Goal: Task Accomplishment & Management: Manage account settings

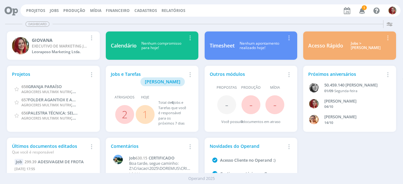
click at [365, 10] on icon "button" at bounding box center [362, 10] width 11 height 11
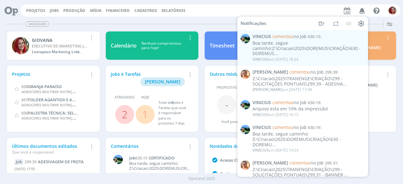
click at [143, 26] on div "Dashboard" at bounding box center [201, 24] width 393 height 9
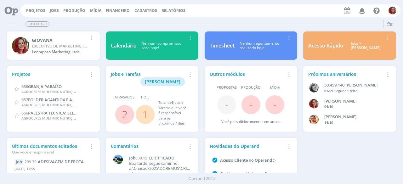
click at [13, 12] on icon at bounding box center [9, 10] width 13 height 12
click at [30, 8] on link "Projetos" at bounding box center [35, 10] width 19 height 5
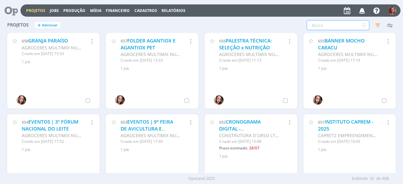
click at [350, 26] on input "text" at bounding box center [338, 25] width 63 height 10
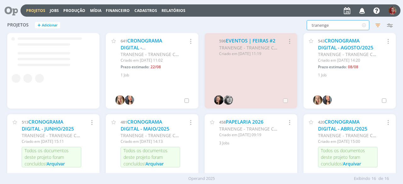
type input "tranenge"
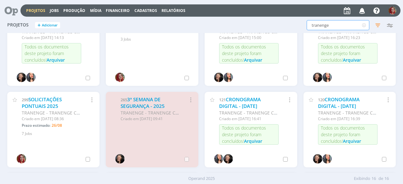
scroll to position [126, 0]
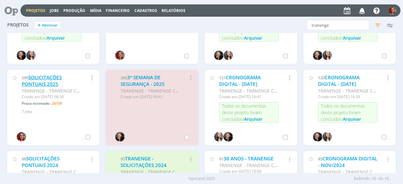
click at [48, 83] on link "SOLICITAÇÕES PONTUAIS 2025" at bounding box center [42, 81] width 40 height 14
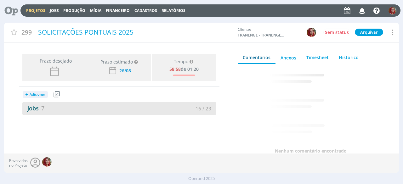
click at [36, 112] on link "Jobs 7" at bounding box center [33, 109] width 22 height 8
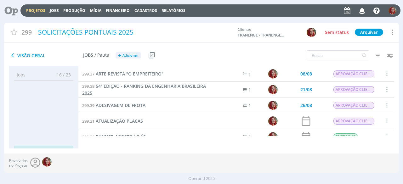
scroll to position [31, 0]
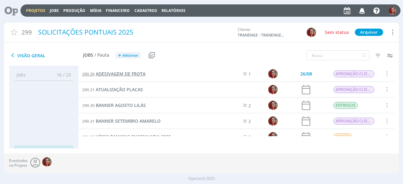
click at [141, 73] on span "ADESIVAGEM DE FROTA" at bounding box center [121, 74] width 50 height 6
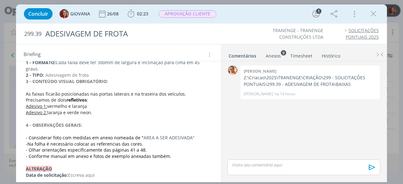
scroll to position [122, 0]
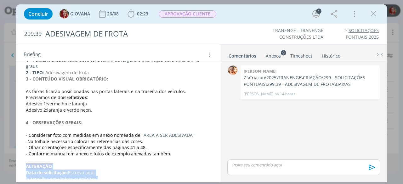
drag, startPoint x: 23, startPoint y: 159, endPoint x: 104, endPoint y: 173, distance: 82.3
click at [104, 173] on div "A CCR Rodovias estabeleceu como procedimento obrigatório a adesivação dos veícu…" at bounding box center [118, 95] width 195 height 180
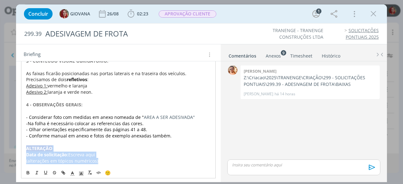
copy div "﻿ALTERAÇÃO Data de solicitação: Escreva aqui (alterações em tópicos numéricos)"
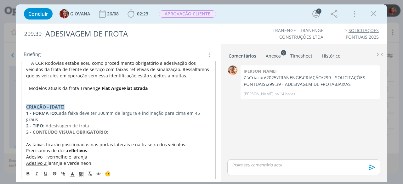
scroll to position [0, 0]
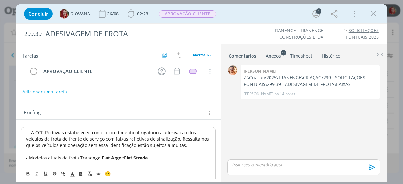
click at [28, 130] on p "A CCR Rodovias estabeleceu como procedimento obrigatório a adesivação dos veícu…" at bounding box center [118, 139] width 184 height 19
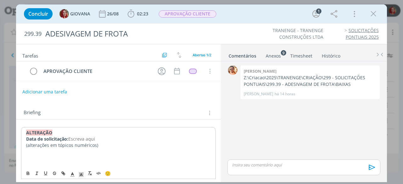
click at [56, 158] on p "dialog" at bounding box center [118, 158] width 184 height 6
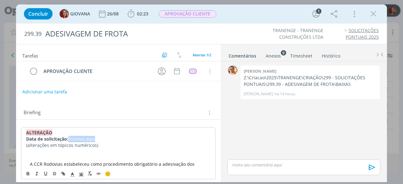
drag, startPoint x: 97, startPoint y: 139, endPoint x: 69, endPoint y: 138, distance: 27.7
click at [69, 138] on p "Data de solicitação: Escreva aqui" at bounding box center [118, 139] width 184 height 6
drag, startPoint x: 93, startPoint y: 144, endPoint x: 49, endPoint y: 151, distance: 44.3
click at [106, 150] on p "dialog" at bounding box center [118, 152] width 184 height 6
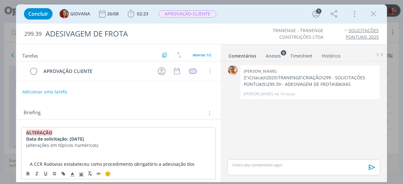
drag, startPoint x: 94, startPoint y: 145, endPoint x: 24, endPoint y: 147, distance: 70.2
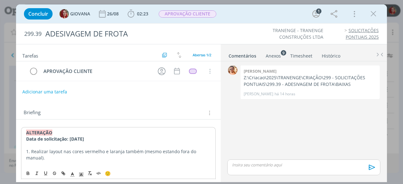
click at [52, 131] on strong "﻿ALTERAÇÃO" at bounding box center [39, 133] width 26 height 6
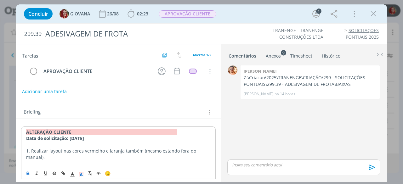
click at [43, 93] on button "Adicionar uma tarefa" at bounding box center [44, 91] width 45 height 11
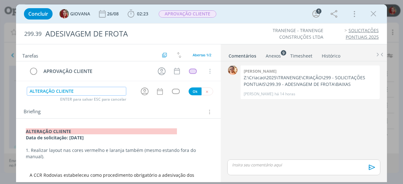
type input "ALTERAÇÃO CLIENTE"
click at [190, 89] on button "Ok" at bounding box center [195, 92] width 13 height 8
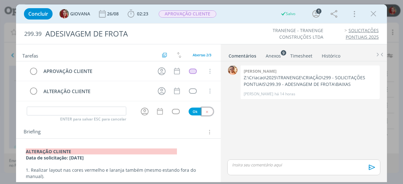
click at [205, 108] on button "dialog" at bounding box center [207, 112] width 12 height 8
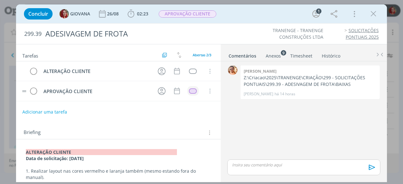
click at [189, 93] on td "dialog" at bounding box center [192, 90] width 11 height 9
click at [190, 91] on div "dialog" at bounding box center [193, 90] width 8 height 5
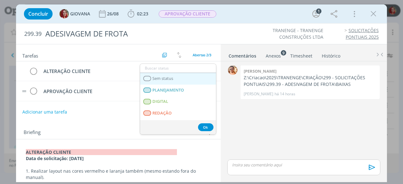
click at [167, 79] on span "Sem status" at bounding box center [163, 78] width 21 height 5
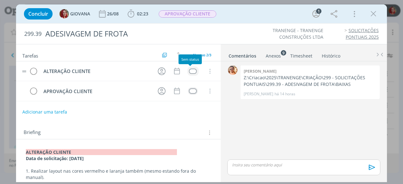
click at [192, 72] on div "dialog" at bounding box center [193, 71] width 8 height 5
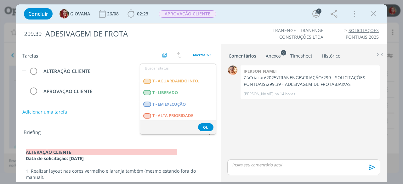
scroll to position [161, 0]
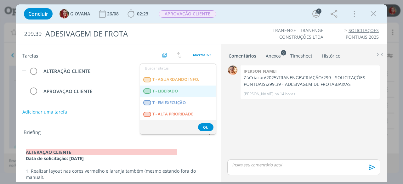
click at [183, 93] on LIBERADO "T - LIBERADO" at bounding box center [178, 92] width 76 height 12
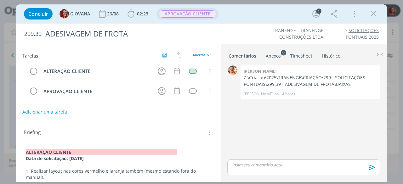
click at [201, 13] on span "APROVAÇÃO CLIENTE" at bounding box center [188, 13] width 58 height 7
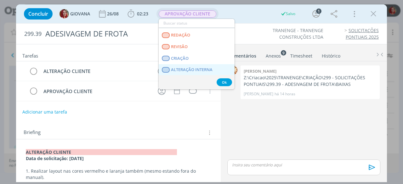
scroll to position [31, 0]
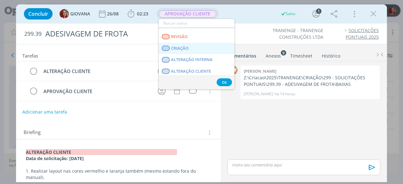
click at [204, 49] on link "CRIAÇÃO" at bounding box center [197, 49] width 76 height 12
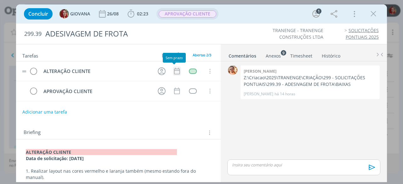
click at [173, 72] on icon "dialog" at bounding box center [177, 71] width 8 height 8
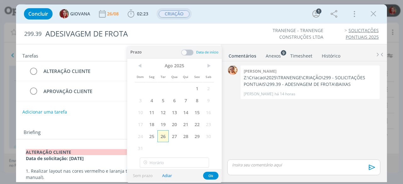
click at [164, 135] on span "26" at bounding box center [162, 136] width 11 height 12
click at [211, 176] on button "Ok" at bounding box center [210, 176] width 15 height 8
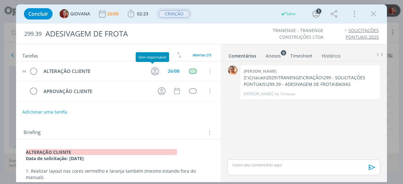
click at [153, 69] on icon "dialog" at bounding box center [155, 71] width 10 height 10
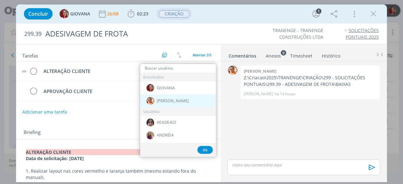
click at [164, 99] on span "Victor M." at bounding box center [173, 101] width 32 height 5
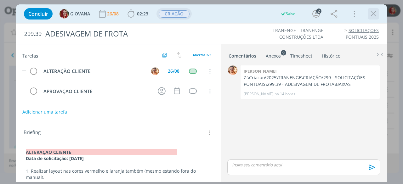
click at [377, 13] on icon "dialog" at bounding box center [373, 13] width 9 height 9
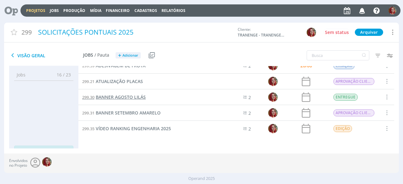
scroll to position [8, 0]
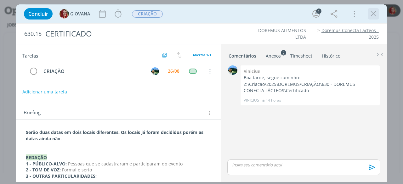
click at [371, 15] on icon "dialog" at bounding box center [373, 13] width 9 height 9
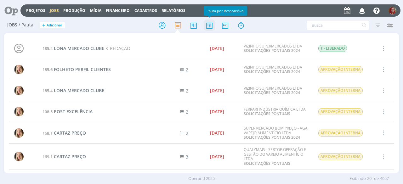
click at [211, 24] on icon at bounding box center [209, 25] width 11 height 12
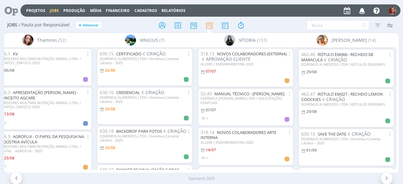
scroll to position [378, 0]
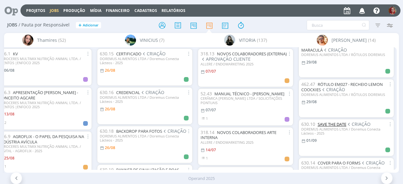
click at [328, 127] on link "SAVE THE DATE" at bounding box center [332, 125] width 29 height 6
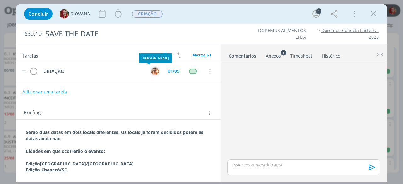
click at [151, 68] on img "dialog" at bounding box center [155, 71] width 8 height 8
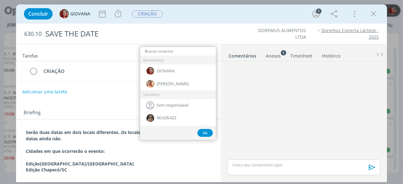
click at [123, 96] on div "Adicionar uma tarefa" at bounding box center [118, 91] width 205 height 11
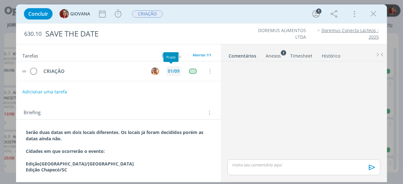
click at [170, 70] on div "01/09" at bounding box center [174, 71] width 12 height 4
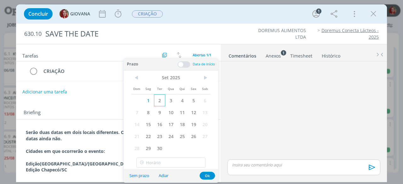
click at [161, 99] on span "2" at bounding box center [159, 100] width 11 height 12
click at [207, 173] on button "Ok" at bounding box center [207, 176] width 15 height 8
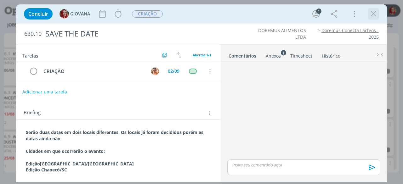
click at [376, 13] on icon "dialog" at bounding box center [373, 13] width 9 height 9
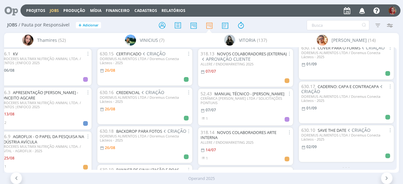
scroll to position [459, 0]
click at [333, 83] on link "CADERNO: CAPA E CONTRACAPA" at bounding box center [348, 86] width 61 height 6
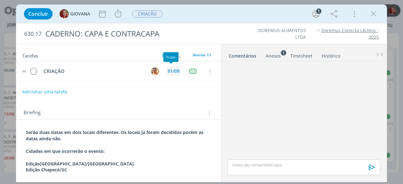
click at [171, 70] on div "01/09" at bounding box center [174, 71] width 12 height 4
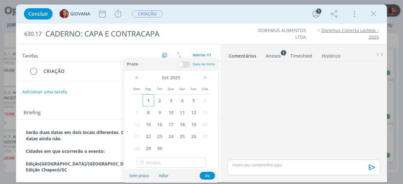
click at [153, 102] on span "1" at bounding box center [148, 100] width 11 height 12
click at [158, 99] on span "2" at bounding box center [159, 100] width 11 height 12
click at [159, 99] on span "2" at bounding box center [159, 100] width 11 height 12
click at [204, 175] on button "Ok" at bounding box center [207, 176] width 15 height 8
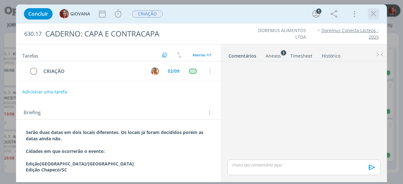
click at [371, 16] on icon "dialog" at bounding box center [373, 13] width 9 height 9
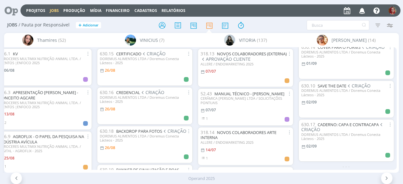
scroll to position [428, 0]
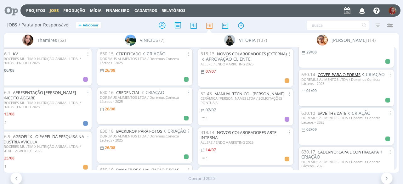
click at [342, 77] on link "COVER PARA O FORMS" at bounding box center [339, 75] width 43 height 6
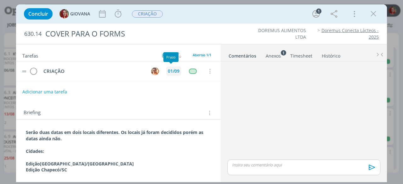
click at [168, 71] on div "01/09" at bounding box center [174, 71] width 12 height 4
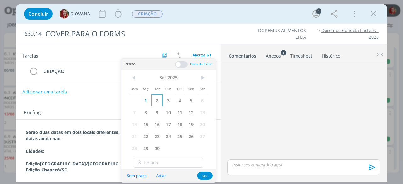
click at [156, 99] on span "2" at bounding box center [156, 100] width 11 height 12
click at [206, 175] on button "Ok" at bounding box center [204, 176] width 15 height 8
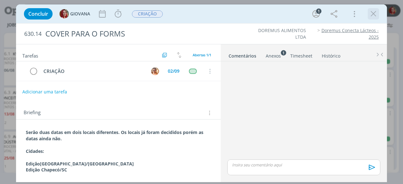
click at [375, 14] on icon "dialog" at bounding box center [373, 13] width 9 height 9
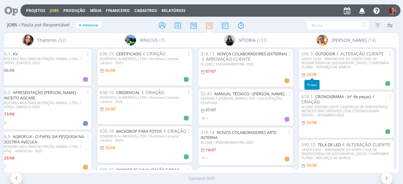
click at [312, 76] on span "26/08" at bounding box center [311, 74] width 10 height 5
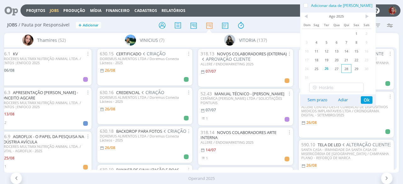
click at [348, 68] on span "28" at bounding box center [346, 68] width 10 height 9
click at [366, 102] on button "Ok" at bounding box center [367, 100] width 12 height 8
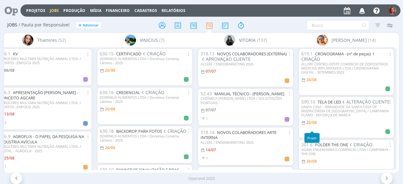
click at [314, 126] on div "26/08" at bounding box center [309, 123] width 17 height 6
click at [311, 125] on span "26/08" at bounding box center [311, 122] width 10 height 5
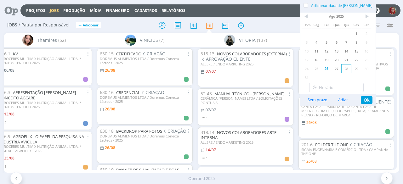
click at [345, 70] on span "28" at bounding box center [346, 68] width 10 height 9
click at [365, 100] on button "Ok" at bounding box center [367, 100] width 12 height 8
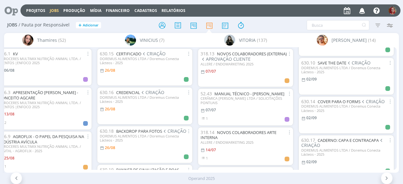
scroll to position [459, 0]
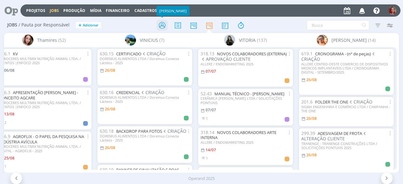
click at [156, 27] on icon at bounding box center [161, 25] width 11 height 12
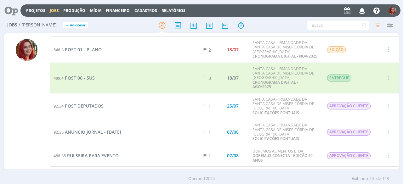
scroll to position [63, 0]
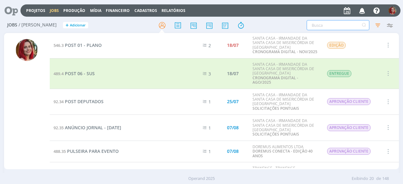
click at [329, 29] on input "text" at bounding box center [338, 25] width 63 height 10
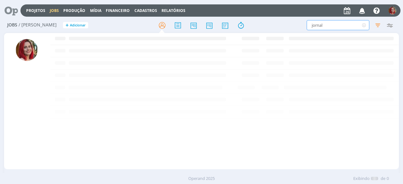
scroll to position [0, 0]
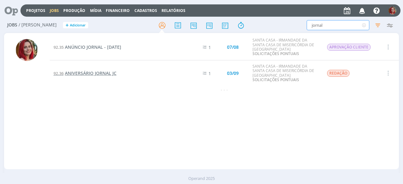
type input "jornal"
click at [109, 71] on span "ANIVERSÁRIO JORNAL JC" at bounding box center [91, 73] width 52 height 6
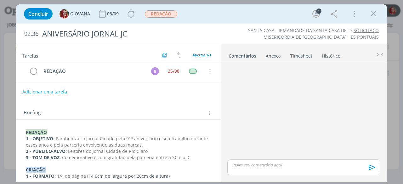
drag, startPoint x: 377, startPoint y: 15, endPoint x: 368, endPoint y: 25, distance: 13.6
click at [377, 16] on icon "dialog" at bounding box center [373, 13] width 9 height 9
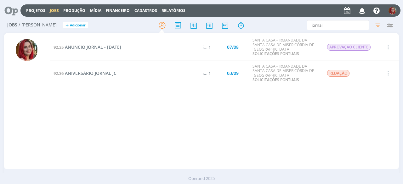
click at [7, 6] on icon at bounding box center [9, 10] width 13 height 12
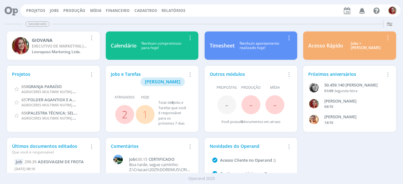
click at [362, 7] on icon "button" at bounding box center [362, 10] width 11 height 11
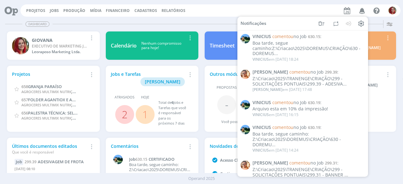
click at [105, 21] on div "Dashboard" at bounding box center [201, 24] width 393 height 9
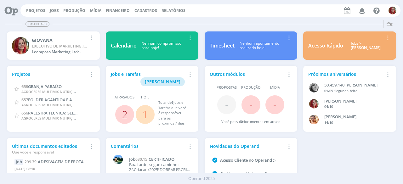
click at [123, 108] on link "2" at bounding box center [125, 115] width 6 height 14
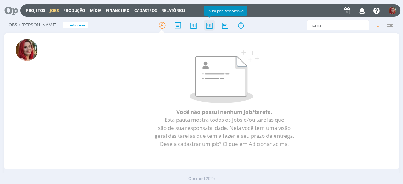
click at [204, 24] on icon at bounding box center [209, 25] width 11 height 12
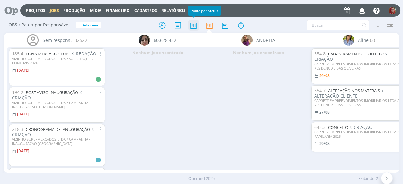
click at [193, 23] on icon at bounding box center [193, 25] width 11 height 12
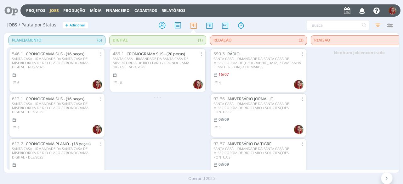
scroll to position [23, 0]
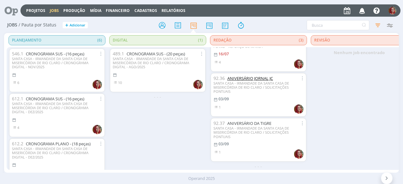
click at [249, 76] on link "ANIVERSÁRIO JORNAL JC" at bounding box center [250, 79] width 46 height 6
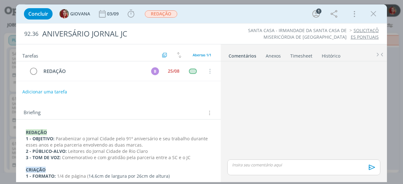
click at [374, 7] on div "Concluir GIOVANA 03/09 Iniciar Apontar Data * 26/08/2025 Horas * 00:00 Tarefa S…" at bounding box center [201, 13] width 361 height 15
click at [372, 12] on icon "dialog" at bounding box center [373, 13] width 9 height 9
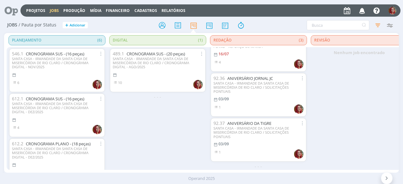
click at [11, 8] on icon at bounding box center [9, 10] width 13 height 12
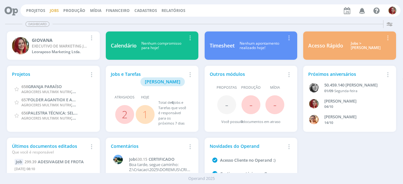
click at [55, 11] on link "Jobs" at bounding box center [54, 10] width 9 height 5
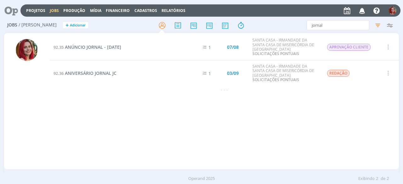
click at [388, 48] on icon "button" at bounding box center [387, 47] width 7 height 8
click at [379, 66] on link "Concluir" at bounding box center [370, 68] width 50 height 10
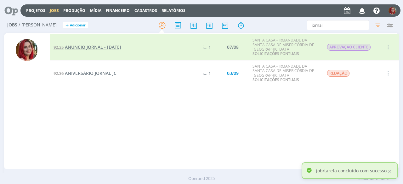
click at [115, 49] on span "ANÚNCIO JORNAL - DIA DOS PAIS" at bounding box center [93, 47] width 56 height 6
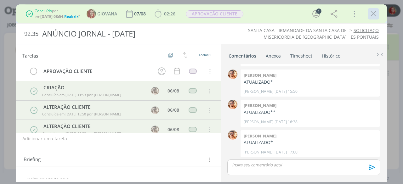
click at [374, 14] on icon "dialog" at bounding box center [373, 13] width 9 height 9
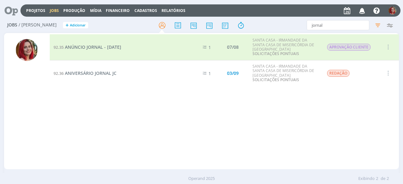
click at [7, 8] on icon at bounding box center [9, 10] width 13 height 12
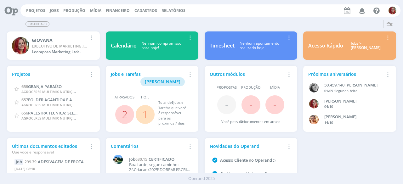
click at [60, 8] on div "Projetos Jobs Produção Mídia Financeiro Cadastros Relatórios Notificações VINIC…" at bounding box center [210, 10] width 380 height 12
click at [57, 9] on link "Jobs" at bounding box center [54, 10] width 9 height 5
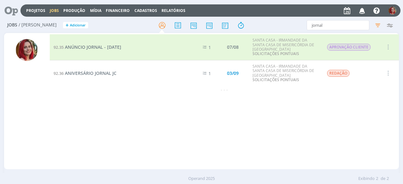
click at [389, 43] on icon "button" at bounding box center [387, 47] width 7 height 8
click at [371, 59] on link "Selecionar" at bounding box center [370, 58] width 50 height 10
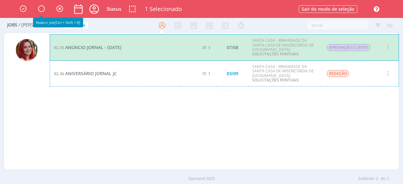
click at [40, 11] on icon "button" at bounding box center [41, 9] width 10 height 10
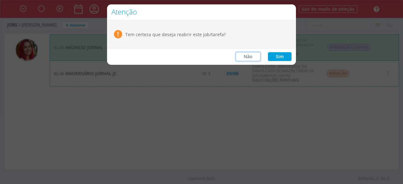
click at [256, 59] on button "Não" at bounding box center [248, 56] width 25 height 9
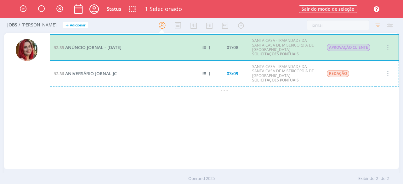
click at [133, 100] on div at bounding box center [201, 92] width 403 height 184
click at [59, 7] on icon "button" at bounding box center [59, 9] width 10 height 10
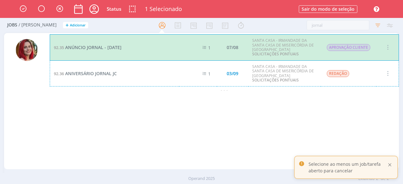
click at [390, 164] on div at bounding box center [390, 165] width 6 height 6
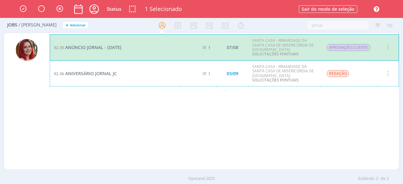
click at [191, 117] on div "92.35 ANÚNCIO JORNAL - DIA DOS PAIS 1 07/08 SANTA CASA - IRMANDADE DA SANTA CAS…" at bounding box center [224, 101] width 349 height 134
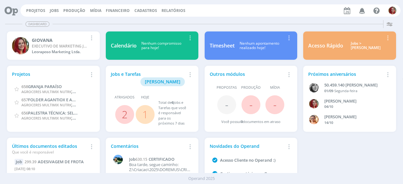
click at [169, 25] on div "Dashboard" at bounding box center [201, 24] width 393 height 9
click at [26, 9] on link "Projetos" at bounding box center [35, 10] width 19 height 5
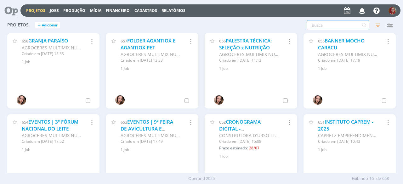
click at [327, 25] on input "text" at bounding box center [338, 25] width 63 height 10
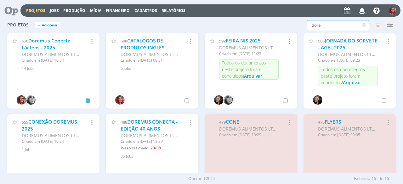
type input "dore"
click at [51, 42] on link "Doremus Conecta Lácteos - 2025" at bounding box center [46, 44] width 49 height 14
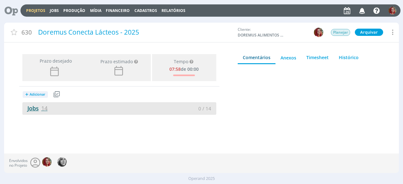
click at [30, 108] on link "Jobs 14" at bounding box center [34, 109] width 25 height 8
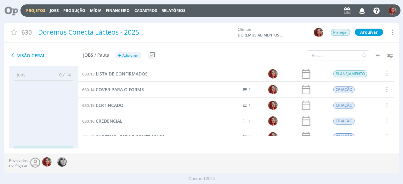
scroll to position [126, 0]
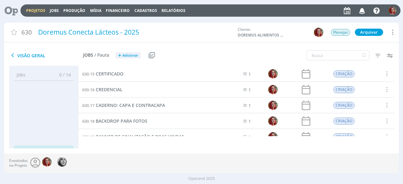
click at [360, 9] on icon "button" at bounding box center [362, 10] width 11 height 11
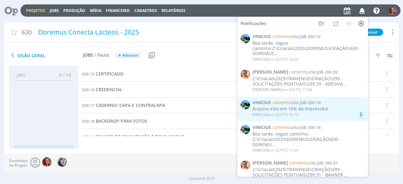
click at [279, 106] on div "Arquivo esta em 10% da impressão!" at bounding box center [308, 108] width 112 height 5
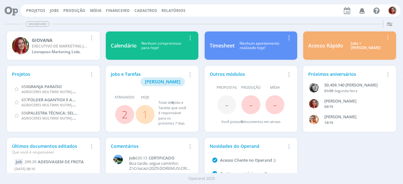
click at [360, 13] on icon "button" at bounding box center [362, 10] width 11 height 11
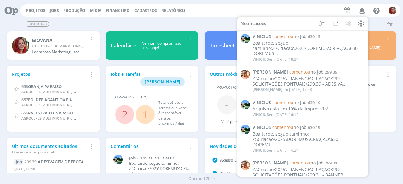
click at [225, 25] on div "Dashboard" at bounding box center [201, 24] width 393 height 9
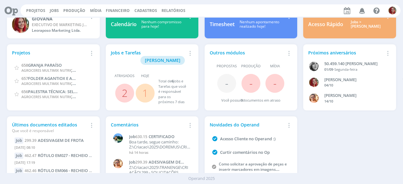
scroll to position [38, 0]
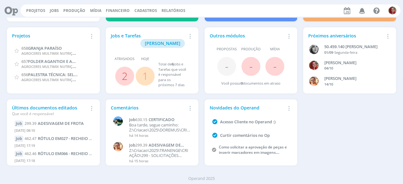
click at [287, 35] on icon "button" at bounding box center [288, 36] width 7 height 8
click at [313, 134] on div "Projetos Adicionar Remover Card 658 GRANJA PARAÍSO AGROCERES MULTIMIX NUTRIÇÃO …" at bounding box center [201, 97] width 395 height 144
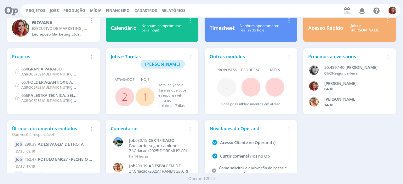
scroll to position [0, 0]
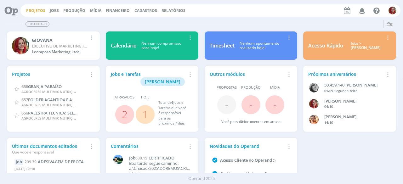
click at [38, 11] on link "Projetos" at bounding box center [35, 10] width 19 height 5
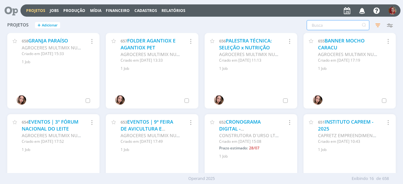
click at [348, 25] on input "text" at bounding box center [338, 25] width 63 height 10
type input "santa casa"
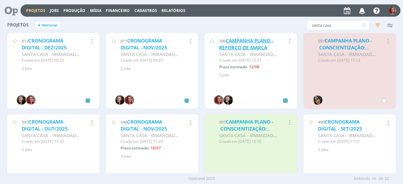
click at [244, 46] on link "CAMPANHA PLANO - REFORÇO DE MARCA" at bounding box center [246, 44] width 54 height 14
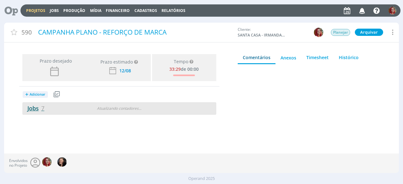
click at [27, 110] on link "Jobs 7" at bounding box center [33, 109] width 22 height 8
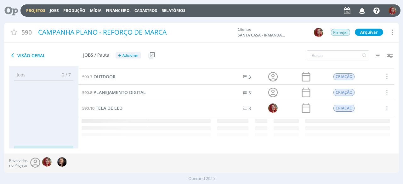
scroll to position [29, 0]
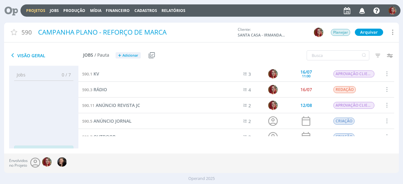
scroll to position [40, 0]
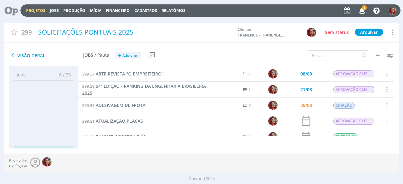
click at [365, 7] on span "1" at bounding box center [364, 7] width 5 height 5
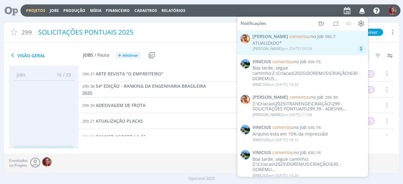
click at [320, 45] on div "ATUALIZADO*" at bounding box center [308, 43] width 112 height 5
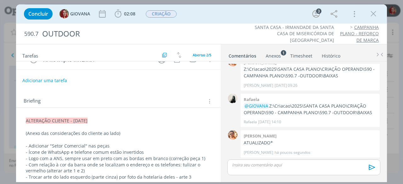
scroll to position [63, 0]
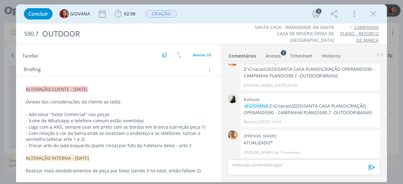
click at [178, 132] on p "- Com relação à cor da barra onde se localizam o endereço e os telefones: tuliz…" at bounding box center [118, 136] width 185 height 13
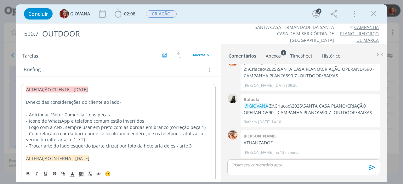
click at [185, 131] on p "- Com relação à cor da barra onde se localizam o endereço e os telefones: atuli…" at bounding box center [118, 137] width 184 height 13
click at [184, 133] on p "- Com relação à cor da barra onde se localizam o endereço e os telefones: atual…" at bounding box center [118, 137] width 184 height 13
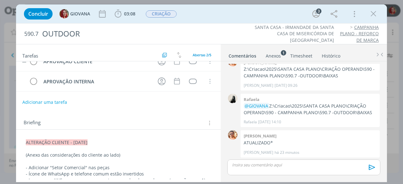
scroll to position [0, 0]
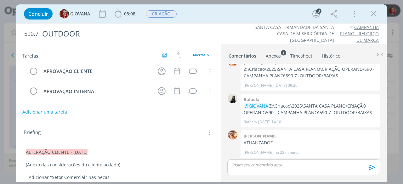
click at [276, 55] on div "Anexos 1" at bounding box center [273, 56] width 15 height 6
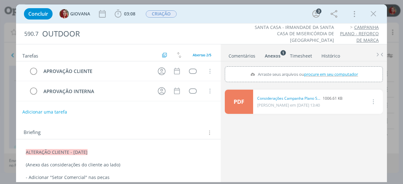
click at [249, 56] on link "Comentários" at bounding box center [241, 54] width 27 height 9
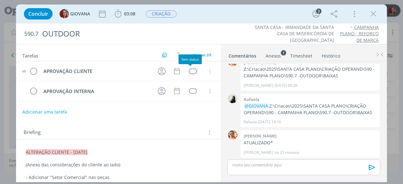
click at [191, 70] on div "dialog" at bounding box center [193, 71] width 8 height 5
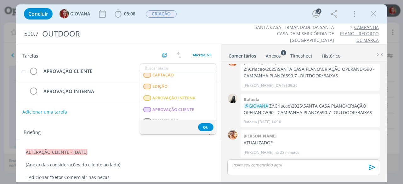
scroll to position [94, 0]
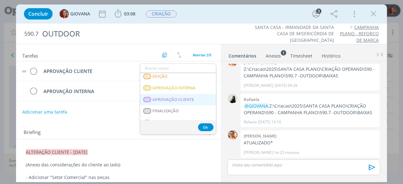
click at [203, 95] on CLIENTE "APROVAÇÃO CLIENTE" at bounding box center [178, 100] width 76 height 12
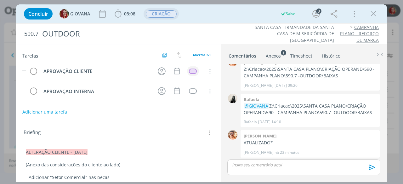
click at [167, 16] on span "CRIAÇÃO" at bounding box center [161, 13] width 31 height 7
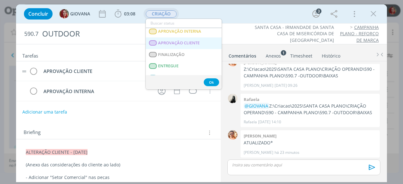
click at [189, 41] on span "APROVAÇÃO CLIENTE" at bounding box center [179, 43] width 42 height 5
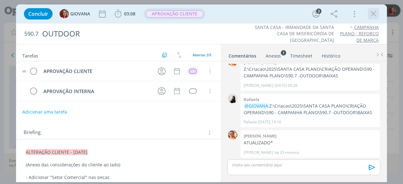
click at [376, 16] on icon "dialog" at bounding box center [373, 13] width 9 height 9
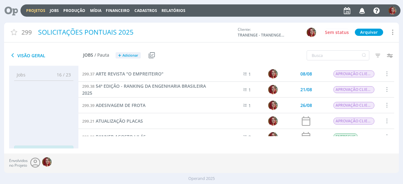
click at [25, 55] on span "Visão Geral" at bounding box center [46, 56] width 74 height 8
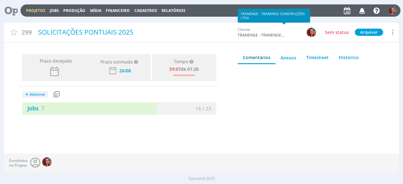
click at [257, 36] on span "TRANENGE - TRANENGE CONSTRUÇÕES LTDA" at bounding box center [261, 35] width 47 height 6
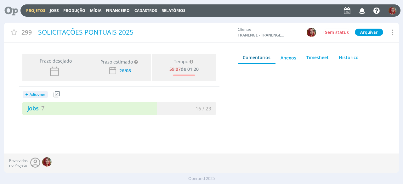
click at [390, 29] on icon at bounding box center [392, 32] width 8 height 8
click at [376, 112] on div at bounding box center [311, 111] width 146 height 85
click at [9, 8] on icon at bounding box center [9, 10] width 13 height 12
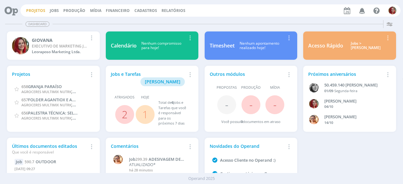
click at [41, 10] on link "Projetos" at bounding box center [35, 10] width 19 height 5
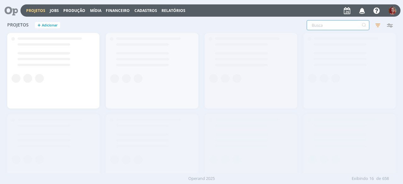
click at [343, 29] on input "text" at bounding box center [338, 25] width 63 height 10
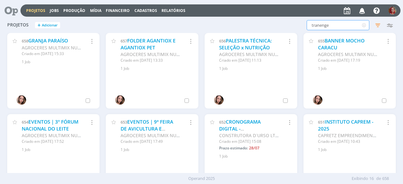
type input "tranenge"
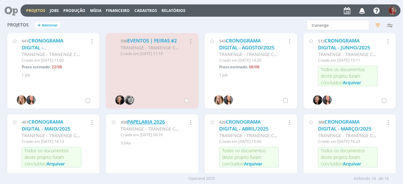
click at [149, 121] on link "PAPELARIA 2026" at bounding box center [146, 122] width 38 height 7
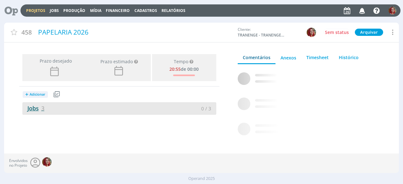
click at [38, 110] on link "Jobs 3" at bounding box center [33, 109] width 22 height 8
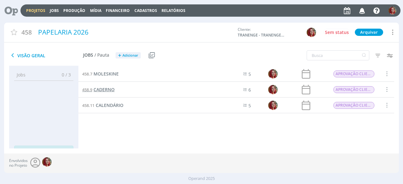
click at [107, 90] on span "CADERNO" at bounding box center [103, 90] width 21 height 6
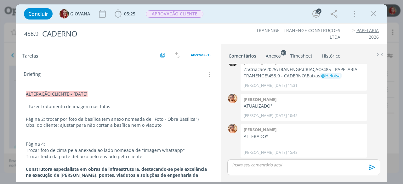
scroll to position [94, 0]
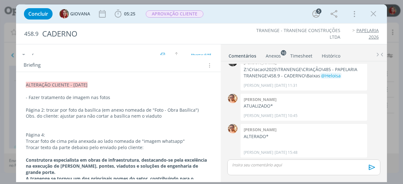
drag, startPoint x: 25, startPoint y: 84, endPoint x: 161, endPoint y: 65, distance: 137.2
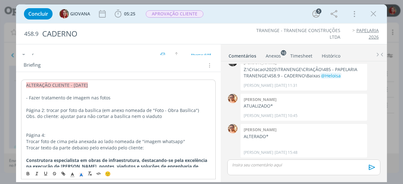
copy span "ALTERAÇÃO CLIENTE - [DATE]"
click at [53, 110] on p "Página 2: trocar por foto da basílica (em anexo nomeada de "Foto - Obra Basílic…" at bounding box center [118, 110] width 184 height 6
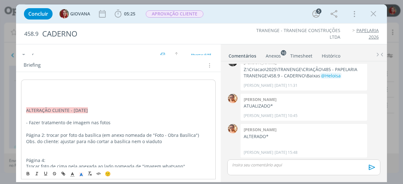
click at [30, 82] on p "dialog" at bounding box center [118, 85] width 184 height 6
click at [77, 82] on span "ALTERAÇÃO CLIENTE - 22/08/25" at bounding box center [57, 85] width 62 height 6
click at [60, 99] on p "dialog" at bounding box center [118, 98] width 184 height 6
click at [35, 95] on p "dialog" at bounding box center [118, 97] width 185 height 6
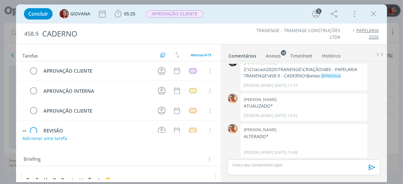
scroll to position [0, 0]
click at [31, 136] on button "Adicionar uma tarefa" at bounding box center [44, 138] width 45 height 11
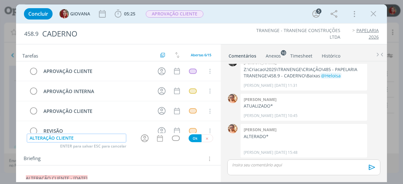
type input "ALTERAÇÃO CLIENTE"
click at [189, 135] on button "Ok" at bounding box center [195, 138] width 13 height 8
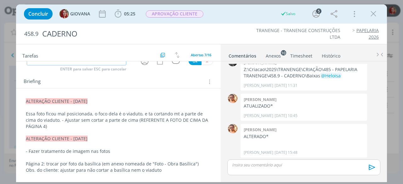
scroll to position [63, 0]
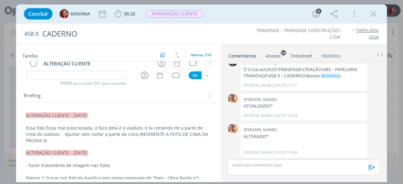
click at [78, 140] on p "Essa foto ficou mal posicionada, o foco dela é o viaduto, e ta cortando mt a pa…" at bounding box center [118, 134] width 185 height 19
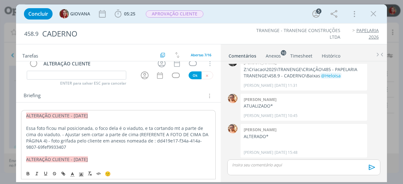
click at [274, 51] on link "Anexos 10" at bounding box center [273, 54] width 16 height 9
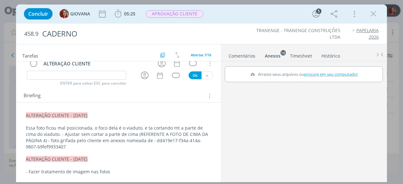
click at [320, 72] on span "procure em seu computador" at bounding box center [331, 74] width 54 height 6
click at [320, 68] on input "Arraste seus arquivos ou procure em seu computador" at bounding box center [304, 67] width 158 height 2
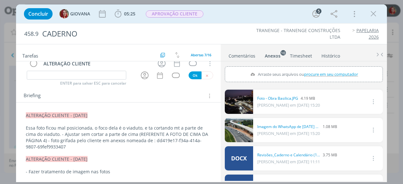
type input "C:\fakepath\dd419e17-f34a-414a-9807-69fef9933407.jpeg"
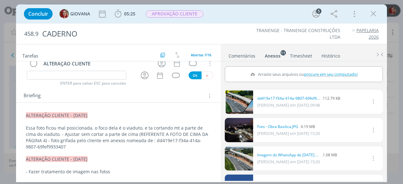
click at [68, 140] on p "Essa foto ficou mal posicionada, o foco dela é o viaduto, e ta cortando mt a pa…" at bounding box center [118, 137] width 185 height 25
click at [68, 140] on p "Essa foto ficou mal posicionada, o foco dela é o viaduto, e ta cortando mt a pa…" at bounding box center [118, 137] width 184 height 25
click at [64, 134] on p "Essa foto ficou mal posicionada, o foco dela é o viaduto, e ta cortando mt a pa…" at bounding box center [118, 137] width 184 height 25
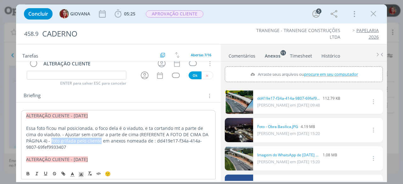
drag, startPoint x: 51, startPoint y: 140, endPoint x: 99, endPoint y: 141, distance: 48.2
click at [99, 141] on p "Essa foto ficou mal posicionada, o foco dela é o viaduto, e ta cortando mt a pa…" at bounding box center [118, 137] width 184 height 25
click at [46, 174] on icon "dialog" at bounding box center [45, 173] width 5 height 5
click at [81, 146] on p "Essa foto ficou mal posicionada, o foco dela é o viaduto, e ta cortando mt a pa…" at bounding box center [118, 137] width 184 height 25
click at [74, 142] on u "foto grifada pelo cliente" at bounding box center [75, 141] width 50 height 6
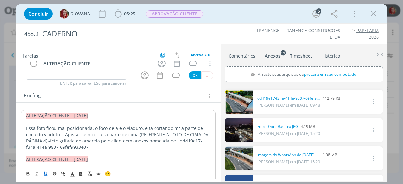
click at [132, 146] on p "Essa foto ficou mal posicionada, o foco dela é o viaduto, e ta cortando mt a pa…" at bounding box center [118, 137] width 184 height 25
click at [48, 76] on input "dialog" at bounding box center [76, 75] width 99 height 9
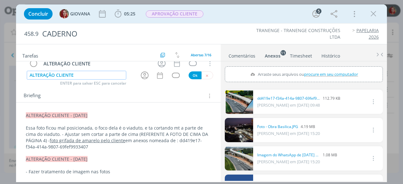
type input "ALTERAÇÃO CLIENTE"
click at [194, 73] on button "Ok" at bounding box center [195, 75] width 13 height 8
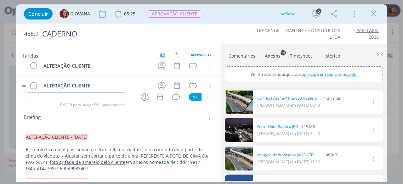
scroll to position [31, 0]
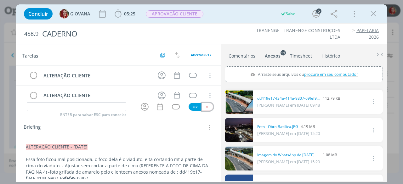
click at [207, 107] on button "dialog" at bounding box center [207, 107] width 12 height 8
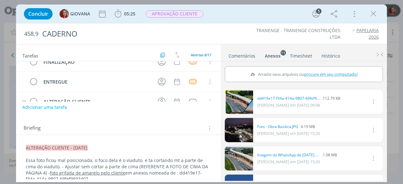
scroll to position [89, 0]
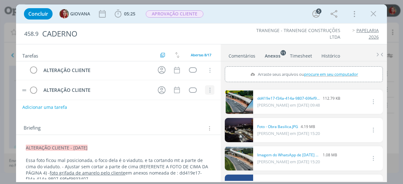
click at [205, 86] on button "dialog" at bounding box center [209, 90] width 9 height 9
click at [188, 76] on link "Cancelar" at bounding box center [189, 81] width 50 height 10
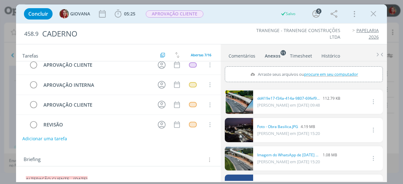
scroll to position [0, 0]
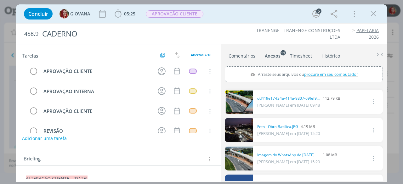
click at [59, 136] on button "Adicionar uma tarefa" at bounding box center [44, 138] width 45 height 11
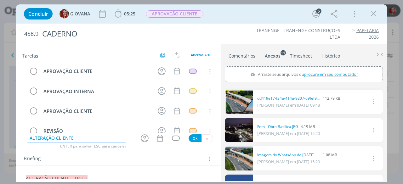
type input "ALTERAÇÃO CLIENTE"
click at [190, 139] on button "Ok" at bounding box center [195, 138] width 13 height 8
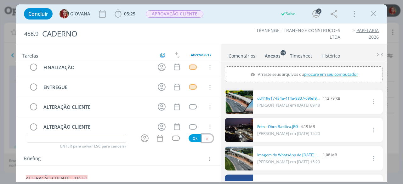
click at [205, 138] on icon "dialog" at bounding box center [207, 139] width 4 height 4
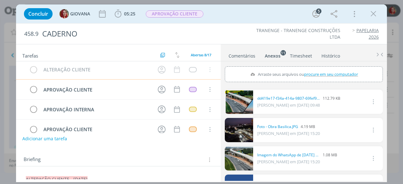
scroll to position [0, 0]
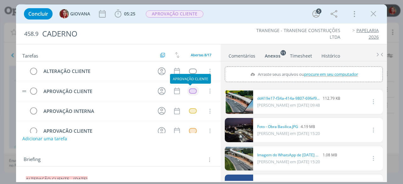
click at [189, 89] on div "dialog" at bounding box center [193, 90] width 8 height 5
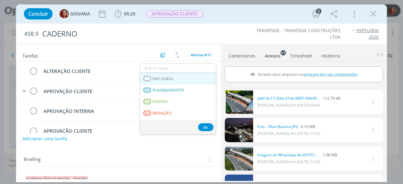
click at [159, 77] on span "Sem status" at bounding box center [163, 78] width 21 height 5
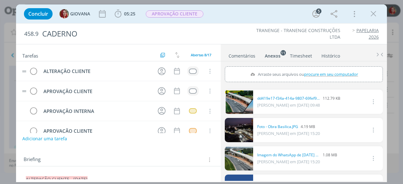
click at [194, 69] on td "dialog" at bounding box center [192, 70] width 11 height 9
click at [193, 69] on div "dialog" at bounding box center [193, 71] width 8 height 5
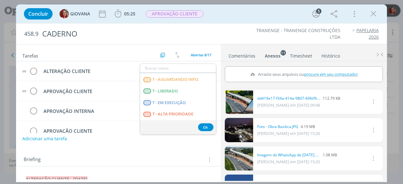
scroll to position [161, 0]
click at [178, 90] on LIBERADO "T - LIBERADO" at bounding box center [178, 92] width 76 height 12
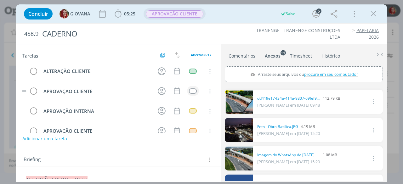
click at [191, 15] on span "APROVAÇÃO CLIENTE" at bounding box center [175, 13] width 58 height 7
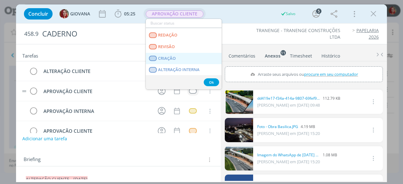
scroll to position [31, 0]
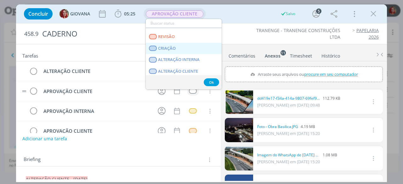
click at [185, 47] on link "CRIAÇÃO" at bounding box center [184, 49] width 76 height 12
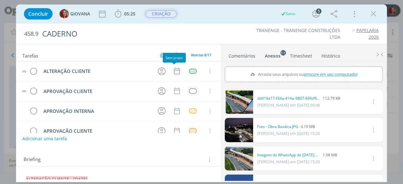
click at [175, 70] on icon "dialog" at bounding box center [177, 71] width 6 height 7
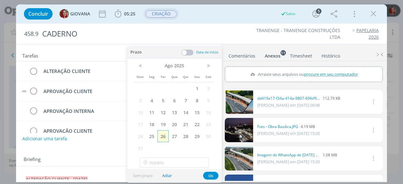
click at [166, 133] on span "26" at bounding box center [162, 136] width 11 height 12
click at [212, 175] on button "Ok" at bounding box center [210, 176] width 15 height 8
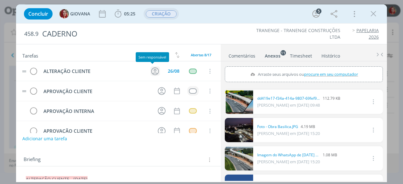
click at [152, 71] on icon "dialog" at bounding box center [155, 71] width 8 height 8
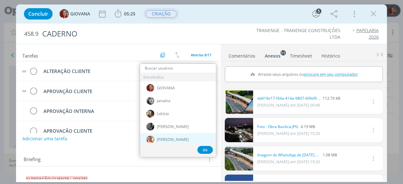
click at [168, 134] on div "[PERSON_NAME]" at bounding box center [178, 139] width 76 height 13
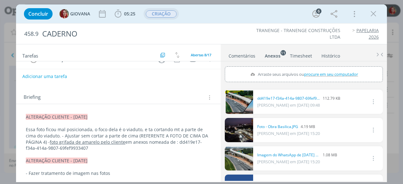
scroll to position [63, 0]
click at [175, 141] on p "Essa foto ficou mal posicionada, o foco dela é o viaduto, e ta cortando mt a pa…" at bounding box center [118, 138] width 185 height 25
click at [60, 134] on p ""Essa foto ficou mal posicionada, o foco dela é o viaduto, e ta cortando mt a p…" at bounding box center [118, 138] width 184 height 25
click at [138, 134] on p ""Essa foto ficou mal posicionada, o foco dela é o viaduto, e ta cortando mt a p…" at bounding box center [118, 138] width 184 height 25
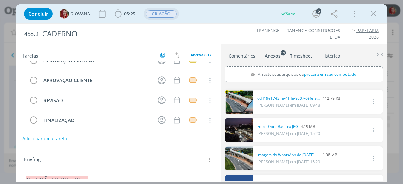
scroll to position [0, 0]
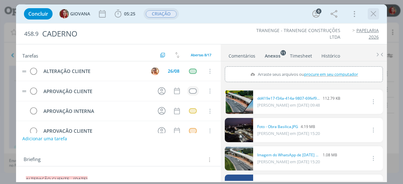
click at [375, 19] on div "dialog" at bounding box center [373, 13] width 11 height 11
click at [374, 12] on icon "dialog" at bounding box center [373, 13] width 9 height 9
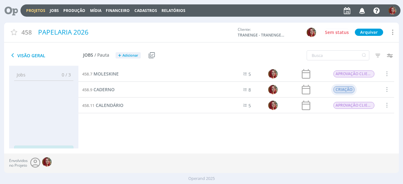
click at [338, 90] on span "CRIAÇÃO" at bounding box center [343, 89] width 21 height 7
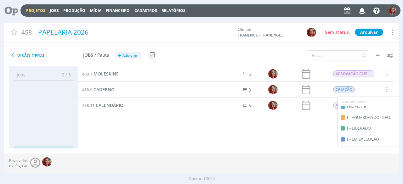
scroll to position [155, 0]
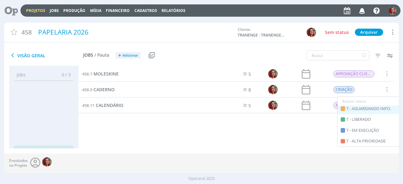
click at [369, 106] on span "T - AGUARDANDO INFO." at bounding box center [368, 109] width 45 height 6
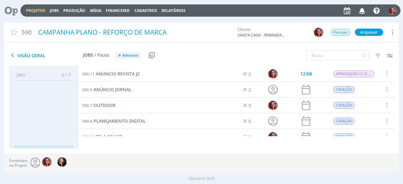
scroll to position [40, 0]
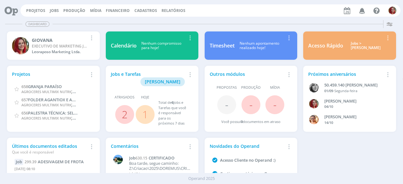
click at [361, 12] on icon "button" at bounding box center [362, 10] width 11 height 11
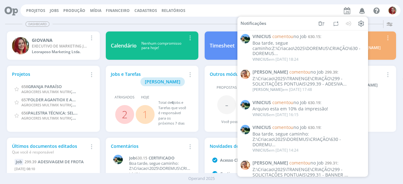
click at [290, 41] on div "Boa tarde, segue caminho:Z:\Criacao\2025\DOREMUS\CRIAÇÃO\630 - DOREMUS..." at bounding box center [308, 49] width 112 height 16
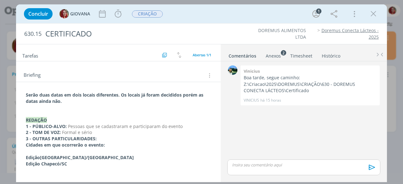
scroll to position [34, 0]
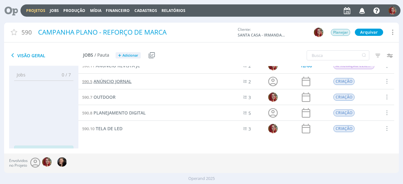
scroll to position [8, 0]
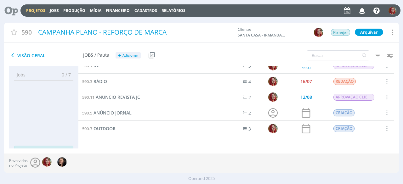
click at [112, 114] on span "ANÚNCIO JORNAL" at bounding box center [112, 113] width 38 height 6
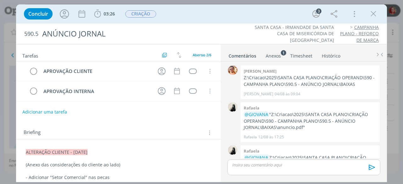
scroll to position [58, 0]
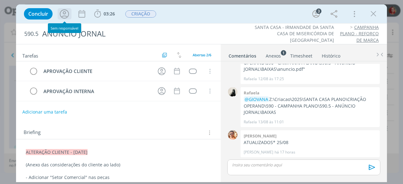
click at [59, 8] on icon "dialog" at bounding box center [65, 14] width 12 height 12
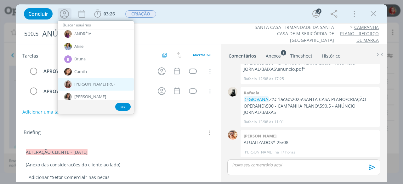
scroll to position [63, 0]
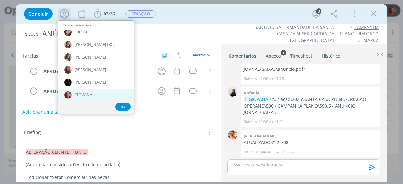
click at [105, 95] on div "GIOVANA" at bounding box center [96, 95] width 76 height 13
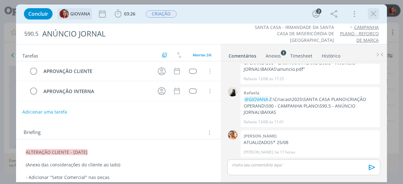
click at [377, 16] on icon "dialog" at bounding box center [373, 13] width 9 height 9
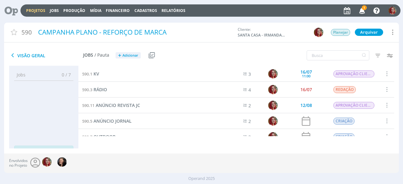
click at [361, 8] on icon "button" at bounding box center [362, 10] width 11 height 11
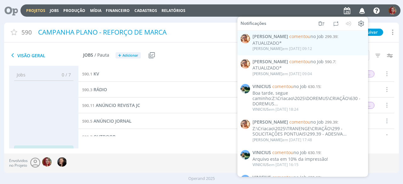
click at [224, 14] on div "Projetos Jobs Produção Mídia Financeiro Cadastros Relatórios Notificações Victo…" at bounding box center [210, 10] width 380 height 12
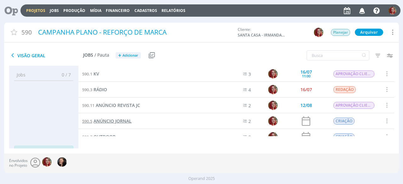
click at [128, 119] on span "ANÚNCIO JORNAL" at bounding box center [112, 121] width 38 height 6
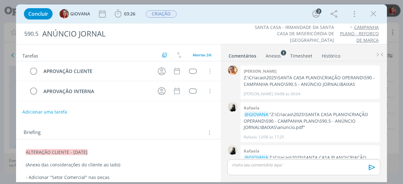
scroll to position [58, 0]
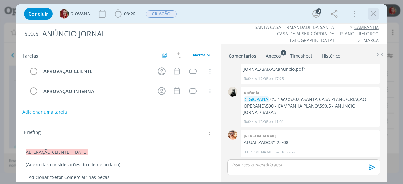
click at [375, 14] on icon "dialog" at bounding box center [373, 13] width 9 height 9
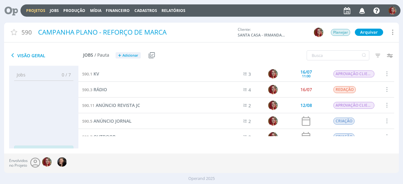
click at [360, 13] on icon "button" at bounding box center [362, 10] width 11 height 11
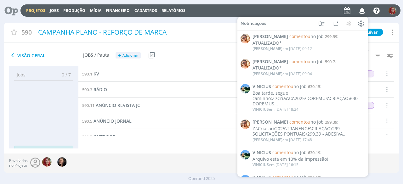
click at [385, 42] on div "590 CAMPANHA PLANO - REFORÇO DE MARCA Cliente: SANTA CASA - IRMANDADE DA SANTA …" at bounding box center [201, 33] width 395 height 20
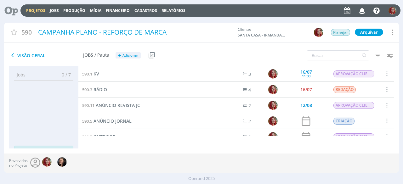
scroll to position [31, 0]
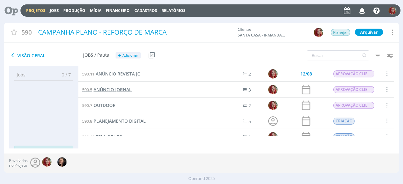
click at [114, 88] on span "ANÚNCIO JORNAL" at bounding box center [112, 90] width 38 height 6
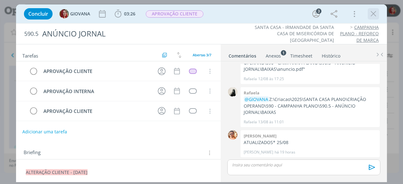
click at [373, 13] on icon "dialog" at bounding box center [373, 13] width 9 height 9
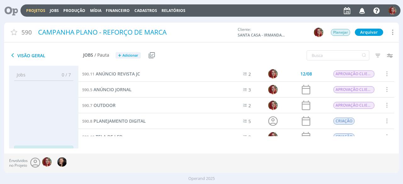
click at [15, 9] on icon at bounding box center [9, 10] width 13 height 12
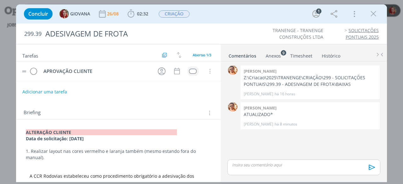
click at [189, 69] on div "dialog" at bounding box center [193, 71] width 8 height 5
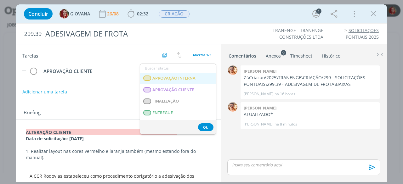
scroll to position [94, 0]
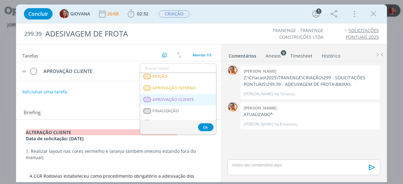
click at [183, 99] on span "APROVAÇÃO CLIENTE" at bounding box center [174, 99] width 42 height 5
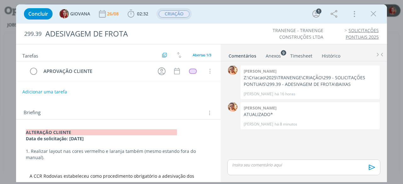
click at [174, 13] on span "CRIAÇÃO" at bounding box center [174, 13] width 31 height 7
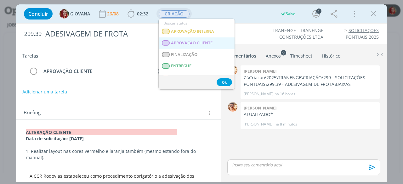
click at [195, 41] on span "APROVAÇÃO CLIENTE" at bounding box center [192, 43] width 42 height 5
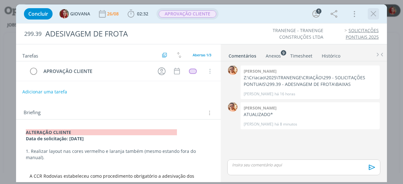
click at [373, 14] on icon "dialog" at bounding box center [373, 13] width 9 height 9
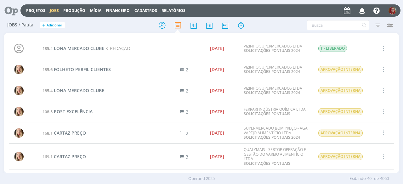
click at [15, 10] on icon at bounding box center [9, 10] width 13 height 12
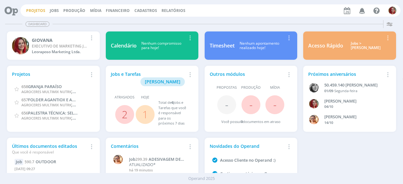
click at [37, 12] on link "Projetos" at bounding box center [35, 10] width 19 height 5
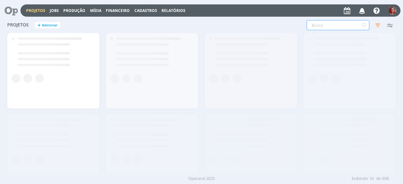
click at [340, 28] on input "text" at bounding box center [338, 25] width 63 height 10
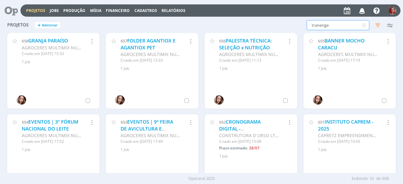
type input "tranenge"
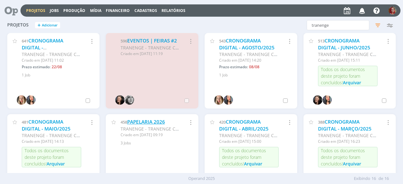
click at [162, 122] on link "PAPELARIA 2026" at bounding box center [146, 122] width 38 height 7
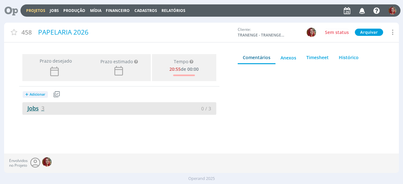
click at [37, 105] on link "Jobs 3" at bounding box center [33, 109] width 22 height 8
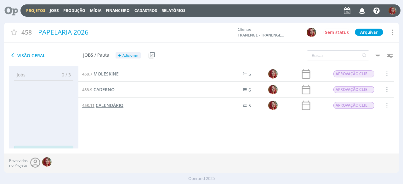
click at [97, 106] on span "CALENDÁRIO" at bounding box center [110, 105] width 28 height 6
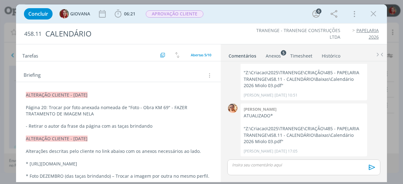
scroll to position [94, 0]
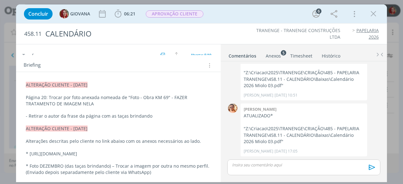
drag, startPoint x: 25, startPoint y: 83, endPoint x: 136, endPoint y: 80, distance: 111.2
click at [86, 112] on p "dialog" at bounding box center [118, 110] width 184 height 6
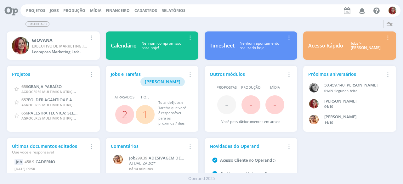
click at [362, 12] on icon "button" at bounding box center [362, 10] width 11 height 11
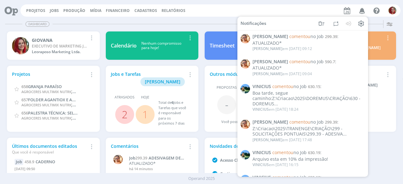
click at [163, 24] on div "Dashboard" at bounding box center [201, 24] width 393 height 9
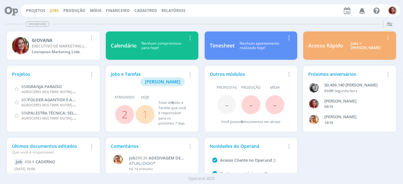
click at [58, 8] on button "Jobs" at bounding box center [54, 10] width 13 height 5
click at [57, 8] on link "Jobs" at bounding box center [54, 10] width 9 height 5
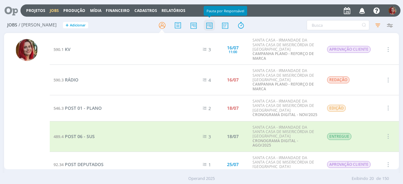
click at [213, 30] on icon at bounding box center [209, 25] width 11 height 12
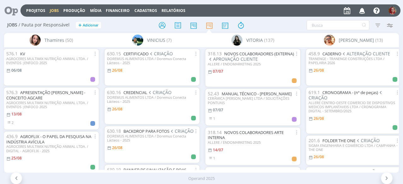
scroll to position [0, 2330]
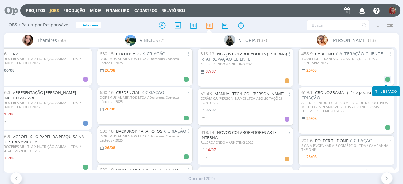
click at [388, 82] on div at bounding box center [387, 79] width 7 height 7
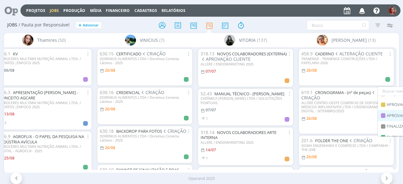
scroll to position [155, 0]
click at [387, 98] on span "T - AGUARDANDO INFO." at bounding box center [409, 99] width 45 height 6
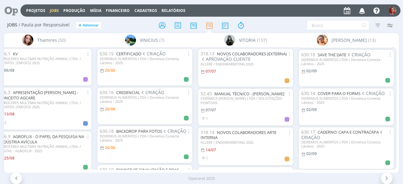
scroll to position [411, 0]
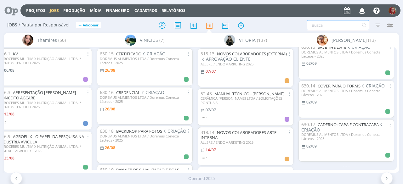
click at [326, 27] on input "text" at bounding box center [338, 25] width 63 height 10
click at [177, 27] on icon at bounding box center [177, 25] width 11 height 12
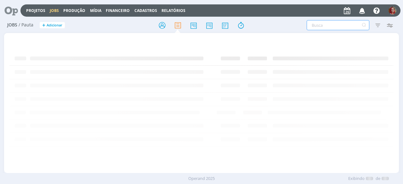
click at [324, 24] on input "text" at bounding box center [338, 25] width 63 height 10
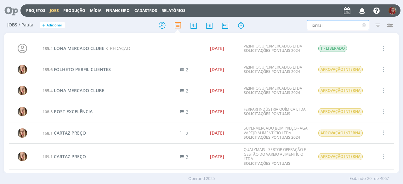
type input "jornal"
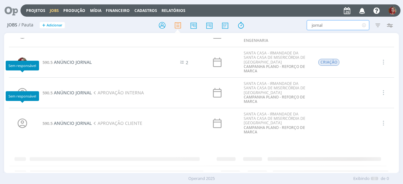
scroll to position [1369, 0]
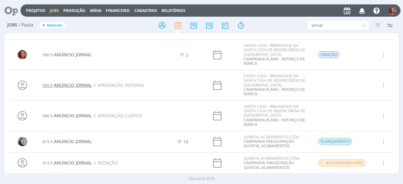
click at [82, 82] on span "ANÚNCIO JORNAL" at bounding box center [73, 85] width 38 height 6
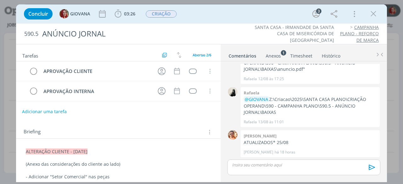
click at [51, 109] on button "Adicionar uma tarefa" at bounding box center [44, 111] width 45 height 11
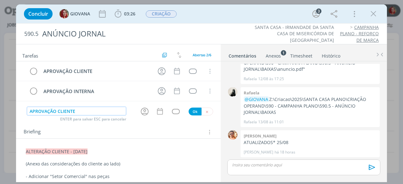
type input "APROVAÇÃO CLIENTE"
click at [195, 110] on button "Ok" at bounding box center [195, 112] width 13 height 8
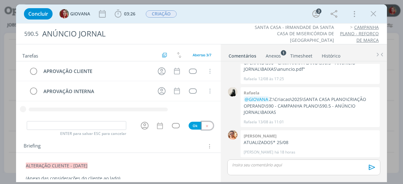
click at [205, 124] on icon "dialog" at bounding box center [207, 126] width 4 height 4
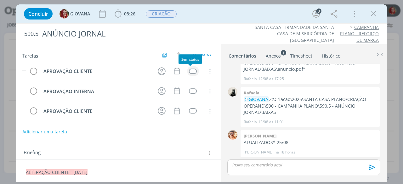
click at [189, 71] on div "dialog" at bounding box center [193, 71] width 8 height 5
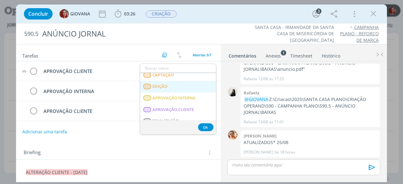
scroll to position [94, 0]
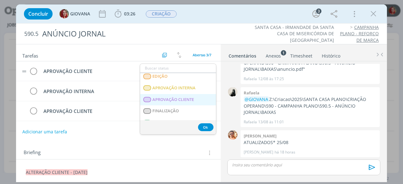
click at [184, 99] on span "APROVAÇÃO CLIENTE" at bounding box center [174, 99] width 42 height 5
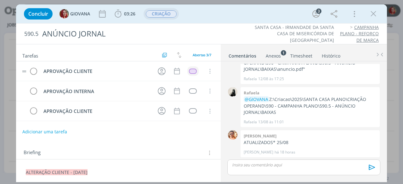
click at [161, 19] on span "CRIAÇÃO" at bounding box center [161, 13] width 35 height 11
click at [167, 14] on span "CRIAÇÃO" at bounding box center [161, 13] width 31 height 7
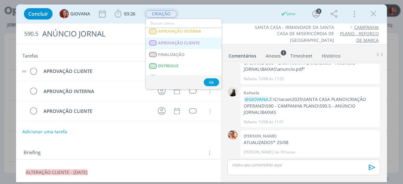
click at [173, 43] on span "APROVAÇÃO CLIENTE" at bounding box center [179, 43] width 42 height 5
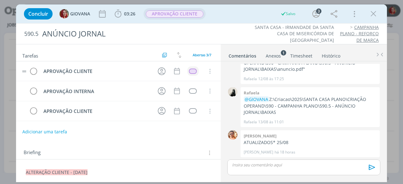
click at [156, 13] on span "APROVAÇÃO CLIENTE" at bounding box center [175, 13] width 58 height 7
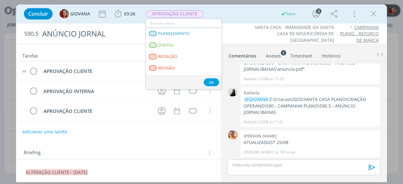
click at [239, 14] on div "Concluir GIOVANA 03:26 Iniciar Apontar Data * 26/08/2025 Horas * 00:00 Tarefa S…" at bounding box center [201, 13] width 361 height 15
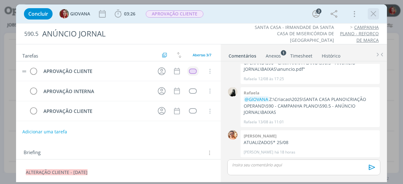
click at [369, 14] on icon "dialog" at bounding box center [373, 13] width 9 height 9
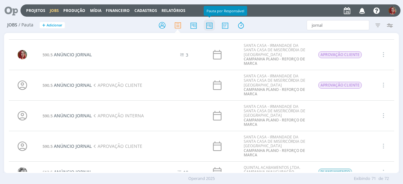
click at [212, 25] on icon at bounding box center [209, 25] width 11 height 12
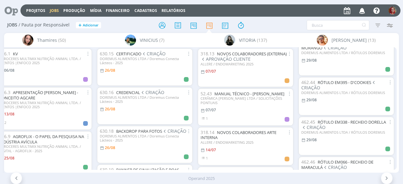
scroll to position [220, 0]
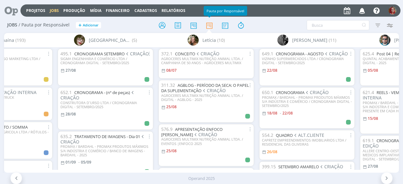
scroll to position [0, 1439]
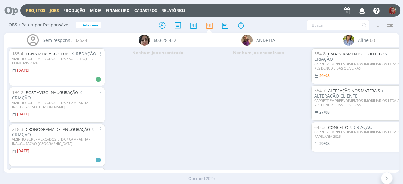
click at [35, 10] on link "Projetos" at bounding box center [35, 10] width 19 height 5
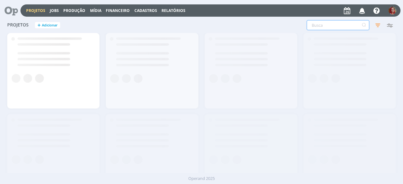
click at [337, 26] on input "text" at bounding box center [338, 25] width 63 height 10
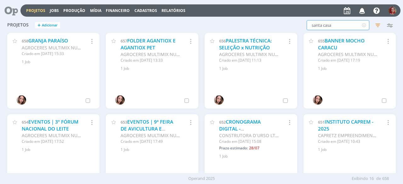
type input "santa casa"
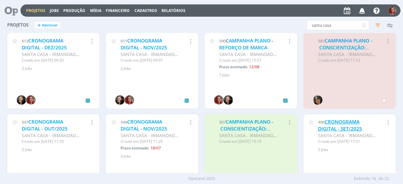
click at [346, 124] on link "CRONOGRAMA DIGITAL - SET/2025" at bounding box center [340, 126] width 44 height 14
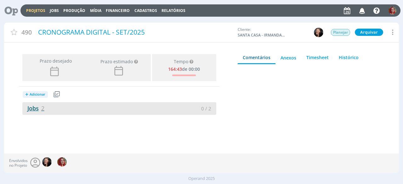
click at [37, 109] on link "Jobs 2" at bounding box center [33, 109] width 22 height 8
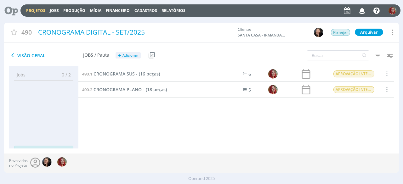
click at [119, 71] on span "CRONOGRAMA SUS - (16 peças)" at bounding box center [126, 74] width 66 height 6
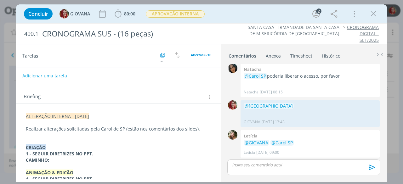
scroll to position [31, 0]
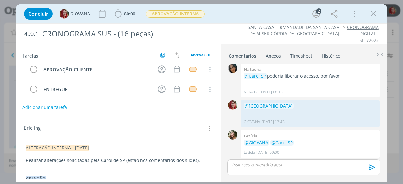
click at [26, 147] on span "ALTERAÇÃO INTERNA - 22/08/25" at bounding box center [57, 148] width 63 height 6
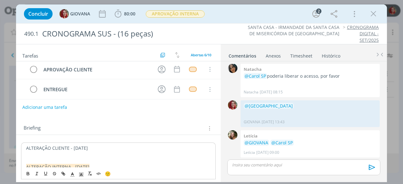
drag, startPoint x: 27, startPoint y: 145, endPoint x: 96, endPoint y: 150, distance: 69.4
click at [96, 150] on p "ALTERAÇÃO CLIENTE - 26/08/25" at bounding box center [118, 148] width 184 height 6
click at [83, 173] on icon "dialog" at bounding box center [81, 175] width 6 height 6
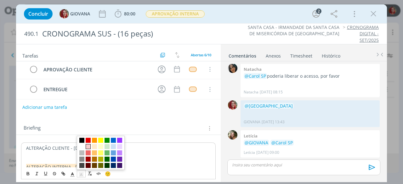
click at [87, 149] on span "dialog" at bounding box center [88, 146] width 5 height 5
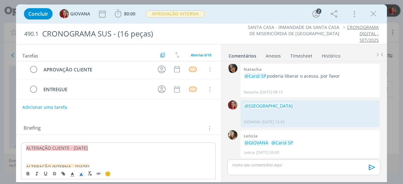
click at [54, 156] on p "dialog" at bounding box center [118, 154] width 184 height 6
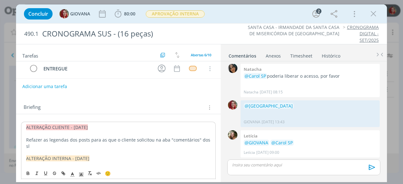
scroll to position [83, 0]
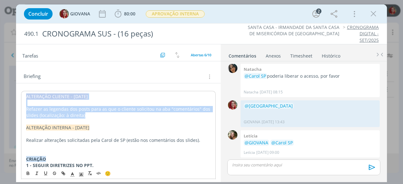
drag, startPoint x: 97, startPoint y: 115, endPoint x: 19, endPoint y: 91, distance: 81.3
click at [19, 91] on div "ALTERAÇÃO CLIENTE - 26/08/25 Refazer as legendas dos posts para as que o client…" at bounding box center [118, 162] width 205 height 158
click at [87, 115] on p "Refazer as legendas dos posts para as que o cliente solicitou na aba "comentári…" at bounding box center [118, 112] width 184 height 13
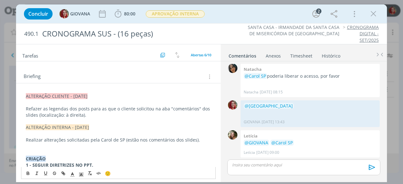
drag, startPoint x: 91, startPoint y: 115, endPoint x: 20, endPoint y: 93, distance: 74.2
click at [20, 93] on div "ALTERAÇÃO CLIENTE - 26/08/25 Refazer as legendas dos posts para as que o client…" at bounding box center [118, 162] width 205 height 158
copy div "ALTERAÇÃO CLIENTE - 26/08/25 Refazer as legendas dos posts para as que o client…"
click at [86, 101] on p "dialog" at bounding box center [118, 102] width 185 height 6
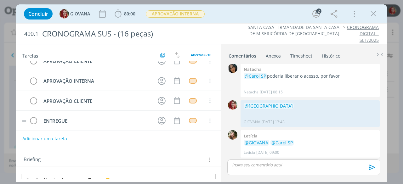
scroll to position [0, 0]
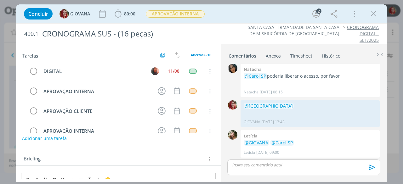
click at [49, 139] on button "Adicionar uma tarefa" at bounding box center [44, 138] width 45 height 11
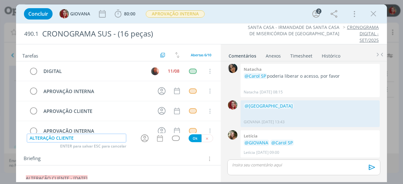
type input "ALTERAÇÃO CLIENTE"
click at [190, 137] on button "Ok" at bounding box center [195, 138] width 13 height 8
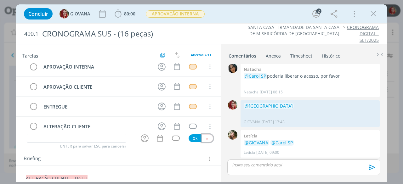
click at [205, 137] on icon "dialog" at bounding box center [207, 139] width 4 height 4
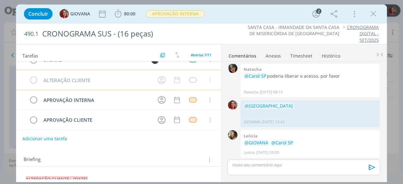
scroll to position [0, 0]
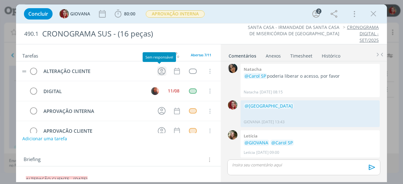
click at [162, 71] on icon "dialog" at bounding box center [162, 71] width 8 height 8
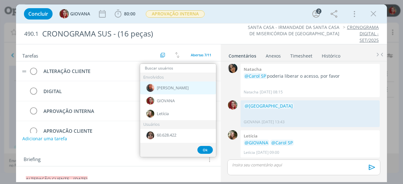
click at [177, 90] on div "[PERSON_NAME]" at bounding box center [178, 88] width 76 height 13
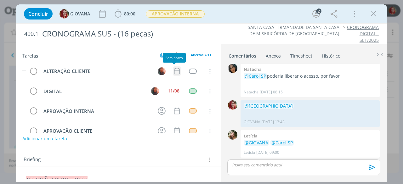
click at [174, 70] on icon "dialog" at bounding box center [177, 71] width 6 height 7
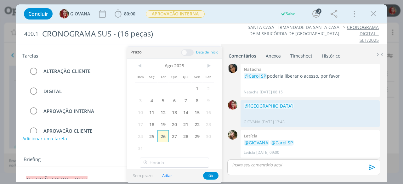
click at [162, 136] on span "26" at bounding box center [162, 136] width 11 height 12
click at [207, 176] on button "Ok" at bounding box center [210, 176] width 15 height 8
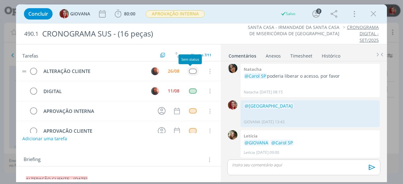
click at [189, 69] on div "dialog" at bounding box center [193, 71] width 8 height 5
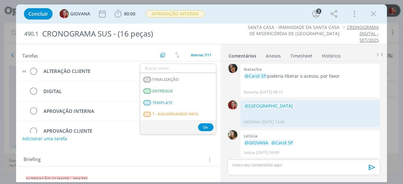
scroll to position [157, 0]
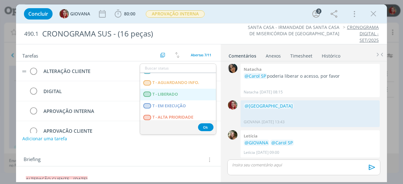
click at [190, 95] on LIBERADO "T - LIBERADO" at bounding box center [178, 95] width 76 height 12
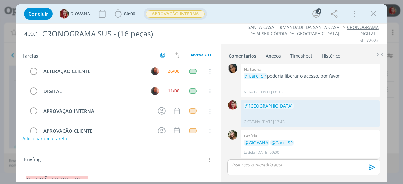
click at [182, 14] on span "APROVAÇÃO INTERNA" at bounding box center [175, 13] width 59 height 7
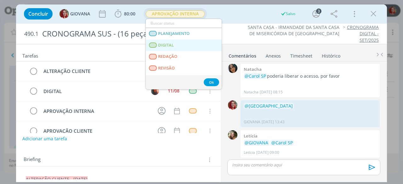
click at [183, 42] on link "DIGITAL" at bounding box center [184, 46] width 76 height 12
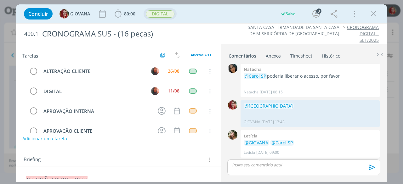
scroll to position [63, 0]
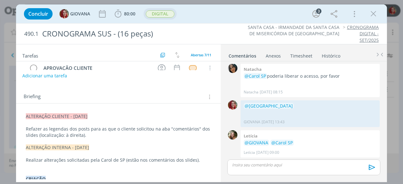
click at [106, 134] on p "Refazer as legendas dos posts para as que o cliente solicitou na aba "comentári…" at bounding box center [118, 132] width 185 height 13
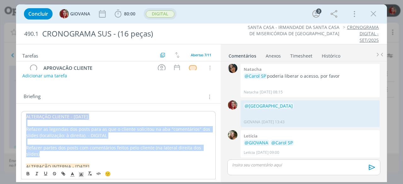
drag, startPoint x: 46, startPoint y: 152, endPoint x: 23, endPoint y: 115, distance: 43.7
copy div "ALTERAÇÃO CLIENTE - 26/08/25 Refazer as legendas dos posts para as que o client…"
click at [55, 154] on p "Refazer partes dos posts com comentários feitos pelo cliente (na lateral direit…" at bounding box center [118, 151] width 184 height 13
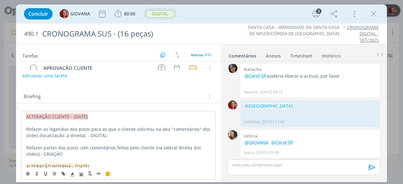
click at [112, 132] on p "Refazer as legendas dos posts para as que o cliente solicitou na aba "comentári…" at bounding box center [118, 132] width 184 height 13
drag, startPoint x: 140, startPoint y: 133, endPoint x: 117, endPoint y: 134, distance: 22.7
click at [117, 134] on p "Refazer as legendas dos posts para as que o cliente solicitou na aba "comentári…" at bounding box center [118, 132] width 184 height 13
click at [76, 152] on p "Refazer partes dos posts com comentários feitos pelo cliente (na lateral direit…" at bounding box center [118, 151] width 184 height 13
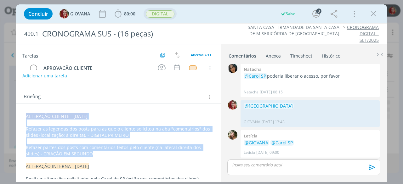
drag, startPoint x: 97, startPoint y: 154, endPoint x: 20, endPoint y: 108, distance: 89.4
click at [20, 108] on div "ALTERAÇÃO CLIENTE - 26/08/25 Refazer as legendas dos posts para as que o client…" at bounding box center [118, 186] width 205 height 165
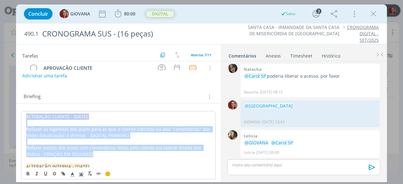
copy div "ALTERAÇÃO CLIENTE - 26/08/25 Refazer as legendas dos posts para as que o client…"
click at [105, 126] on p "Refazer as legendas dos posts para as que o cliente solicitou na aba "comentári…" at bounding box center [118, 132] width 184 height 13
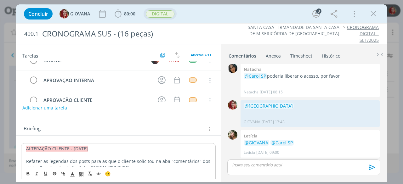
scroll to position [0, 0]
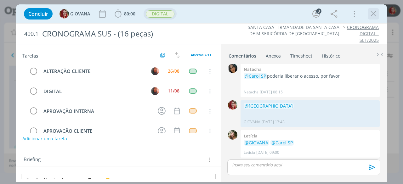
click at [375, 17] on icon "dialog" at bounding box center [373, 13] width 9 height 9
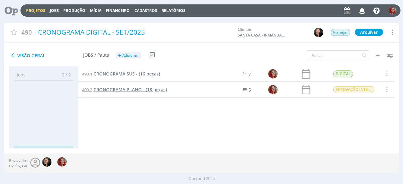
click at [136, 89] on span "CRONOGRAMA PLANO - (18 peças)" at bounding box center [129, 90] width 73 height 6
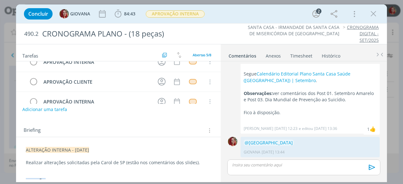
scroll to position [63, 0]
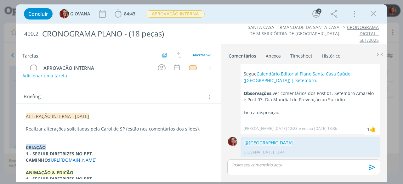
click at [24, 115] on div "ALTERAÇÃO INTERNA - 22/08/25 Realizar alterações solicitadas pela Carol de SP (…" at bounding box center [118, 163] width 195 height 105
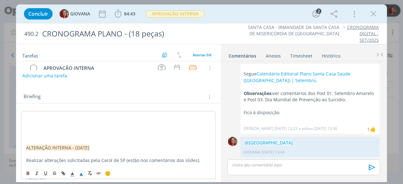
click at [31, 117] on p "dialog" at bounding box center [118, 117] width 184 height 6
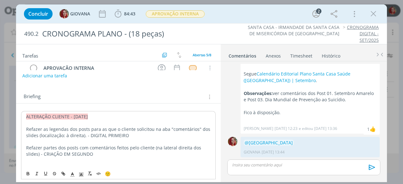
scroll to position [94, 0]
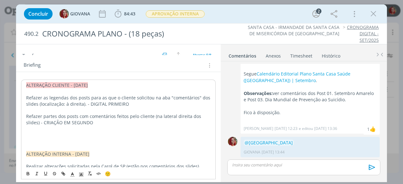
click at [39, 134] on p "dialog" at bounding box center [118, 135] width 184 height 6
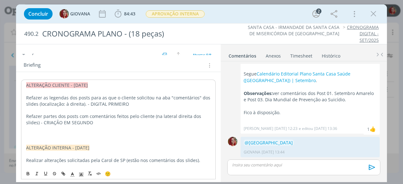
click at [39, 135] on p "dialog" at bounding box center [118, 135] width 184 height 6
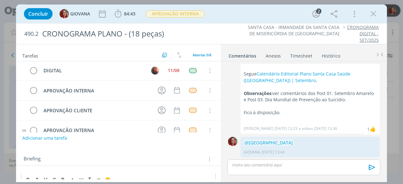
scroll to position [0, 0]
click at [35, 136] on button "Adicionar uma tarefa" at bounding box center [44, 138] width 45 height 11
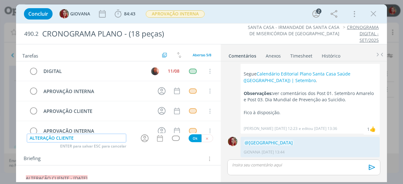
type input "ALTERAÇÃO CLIENTE"
click at [190, 137] on button "Ok" at bounding box center [195, 138] width 13 height 8
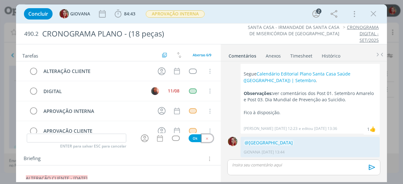
click at [206, 137] on button "dialog" at bounding box center [207, 138] width 12 height 8
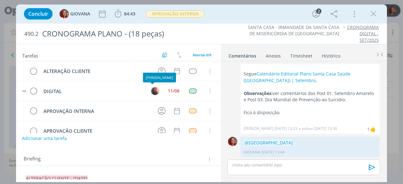
click at [154, 88] on img "dialog" at bounding box center [155, 91] width 8 height 8
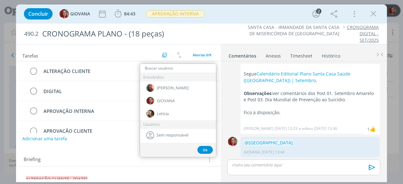
click at [233, 38] on div "SANTA CASA - IRMANDADE DA SANTA CASA DE MISERICÓRDIA DE RIO CLARO CRONOGRAMA DI…" at bounding box center [306, 33] width 150 height 19
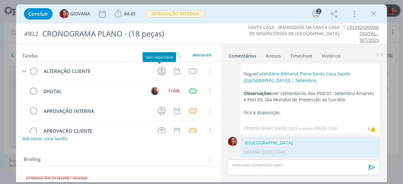
click at [160, 70] on icon "dialog" at bounding box center [162, 71] width 8 height 8
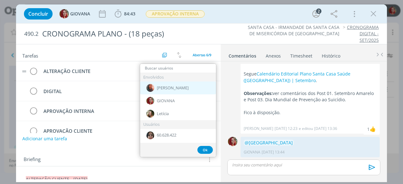
click at [174, 88] on div "[PERSON_NAME]" at bounding box center [178, 88] width 76 height 13
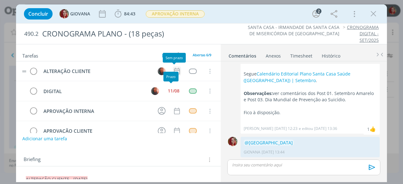
click at [174, 70] on icon "dialog" at bounding box center [177, 71] width 6 height 7
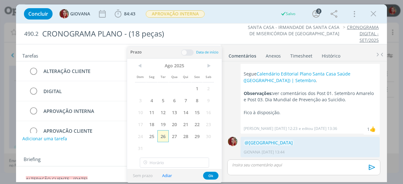
click at [163, 134] on span "26" at bounding box center [162, 136] width 11 height 12
click at [206, 177] on button "Ok" at bounding box center [210, 176] width 15 height 8
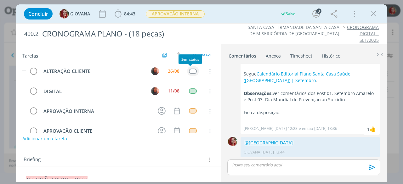
click at [189, 69] on div "dialog" at bounding box center [193, 71] width 8 height 5
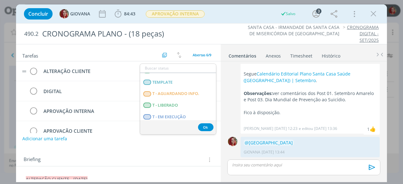
scroll to position [161, 0]
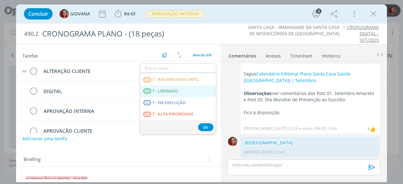
click at [184, 89] on LIBERADO "T - LIBERADO" at bounding box center [178, 92] width 76 height 12
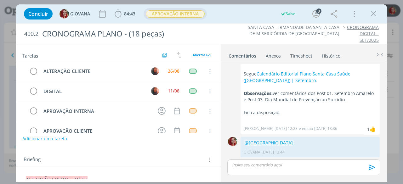
click at [188, 15] on span "APROVAÇÃO INTERNA" at bounding box center [175, 13] width 59 height 7
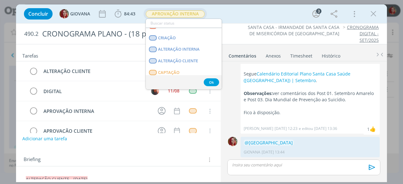
scroll to position [0, 0]
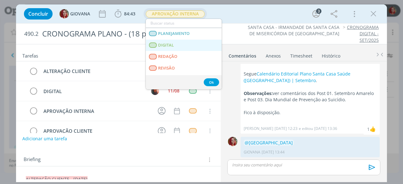
click at [187, 42] on link "DIGITAL" at bounding box center [184, 46] width 76 height 12
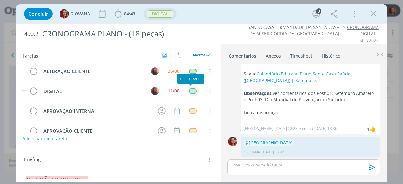
click at [190, 88] on div "dialog" at bounding box center [193, 90] width 8 height 5
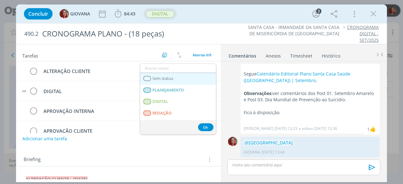
click at [191, 82] on link "Sem status" at bounding box center [178, 79] width 76 height 12
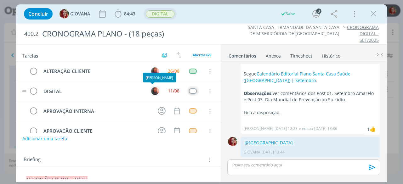
click at [152, 89] on img "dialog" at bounding box center [155, 91] width 8 height 8
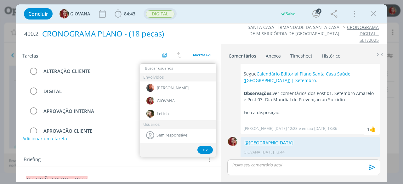
click at [222, 31] on div "CRONOGRAMA PLANO - (18 peças)" at bounding box center [134, 33] width 189 height 15
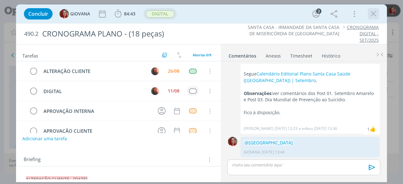
click at [376, 14] on icon "dialog" at bounding box center [373, 13] width 9 height 9
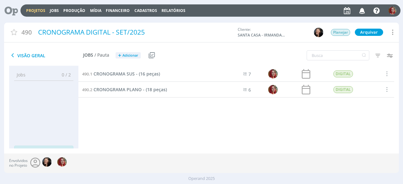
click at [15, 10] on icon at bounding box center [9, 10] width 13 height 12
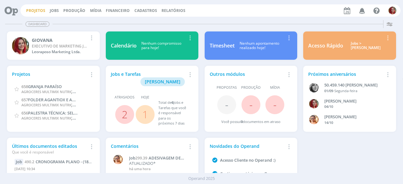
click at [42, 11] on link "Projetos" at bounding box center [35, 10] width 19 height 5
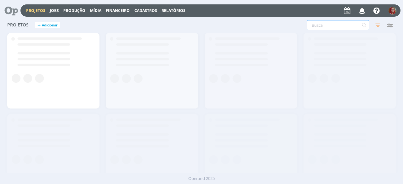
click at [328, 27] on input "text" at bounding box center [338, 25] width 63 height 10
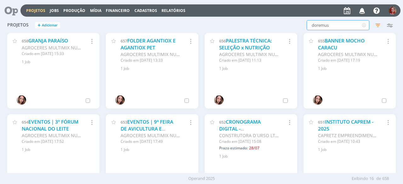
type input "doremus"
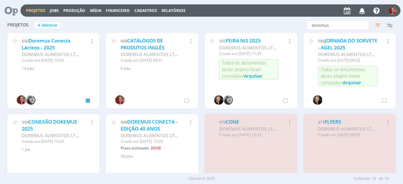
click at [30, 35] on div "630 Doremus Conecta Lácteos - 2025 DOREMUS ALIMENTOS LTDA Criado em [DATE] 10:5…" at bounding box center [53, 52] width 93 height 38
click at [32, 37] on div "630 Doremus Conecta Lácteos - 2025 DOREMUS ALIMENTOS LTDA Criado em [DATE] 10:5…" at bounding box center [53, 52] width 93 height 38
click at [33, 39] on link "Doremus Conecta Lácteos - 2025" at bounding box center [46, 44] width 49 height 14
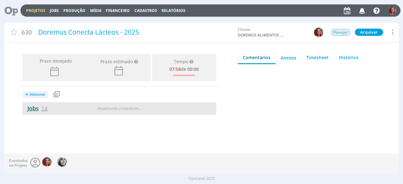
click at [39, 105] on link "Jobs 14" at bounding box center [34, 109] width 25 height 8
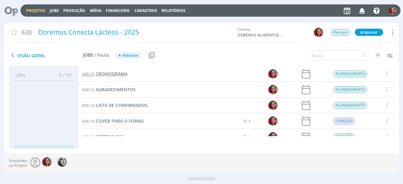
scroll to position [94, 0]
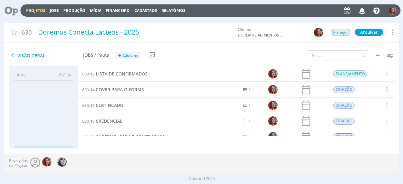
click at [110, 119] on span "CREDENCIAL" at bounding box center [109, 121] width 27 height 6
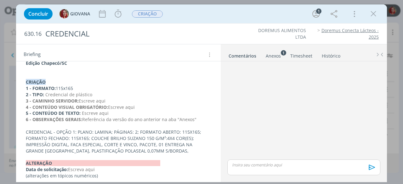
scroll to position [110, 0]
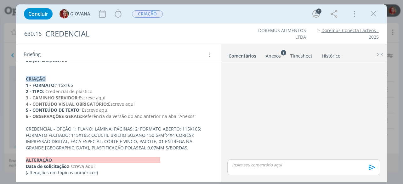
click at [278, 53] on div "Anexos 1" at bounding box center [273, 56] width 15 height 6
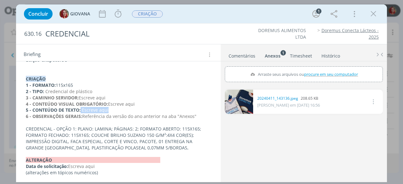
drag, startPoint x: 113, startPoint y: 108, endPoint x: 81, endPoint y: 109, distance: 32.4
click at [81, 109] on p "5 - CONTEÚDO DE TEXTO: Escreve aqui" at bounding box center [118, 110] width 185 height 6
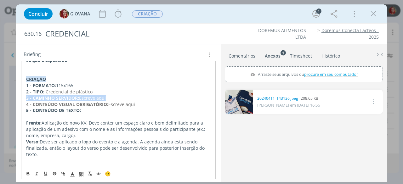
drag, startPoint x: 115, startPoint y: 95, endPoint x: 19, endPoint y: 99, distance: 95.8
click at [19, 99] on div "Serão duas datas em dois locais diferentes. Os locais já foram decididos porém …" at bounding box center [118, 130] width 205 height 240
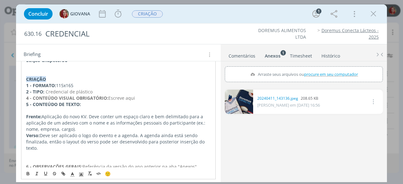
click at [26, 96] on strong "4 - CONTEÚDO VISUAL OBRIGATÓRIO:" at bounding box center [67, 98] width 82 height 6
click at [27, 96] on strong "4 - CONTEÚDO VISUAL OBRIGATÓRIO:" at bounding box center [67, 98] width 82 height 6
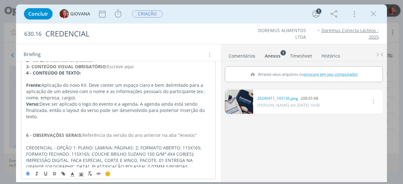
click at [28, 132] on strong "6 - OBSERVAÇÕES GERAIS:" at bounding box center [54, 135] width 56 height 6
click at [210, 39] on div "CREDENCIAL" at bounding box center [135, 33] width 185 height 15
click at [235, 36] on ul "DOREMUS ALIMENTOS LTDA Doremus Conecta Lácteos - 2025" at bounding box center [307, 33] width 144 height 13
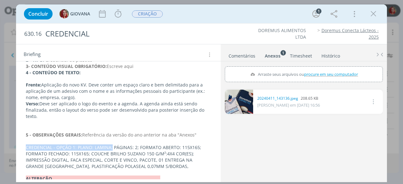
drag, startPoint x: 111, startPoint y: 139, endPoint x: 22, endPoint y: 141, distance: 89.1
click at [22, 141] on div "Serão duas datas em dois locais diferentes. Os locais já foram decididos porém …" at bounding box center [118, 91] width 195 height 211
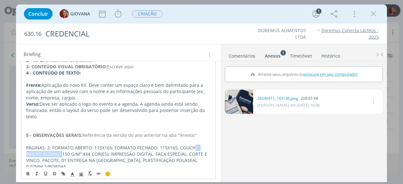
drag, startPoint x: 54, startPoint y: 145, endPoint x: 191, endPoint y: 141, distance: 137.3
click at [191, 145] on span "PÁGINAS: 2; FORMATO ABERTO: 115X165; FORMATO FECHADO: 115X165; COUCHE BRILHO SU…" at bounding box center [117, 157] width 182 height 25
click at [109, 146] on span "PÁGINAS: 2; FORMATO ABERTO: 115X165; FORMATO FECHADO: 115X165; COUCHE BRILHO SU…" at bounding box center [117, 157] width 182 height 25
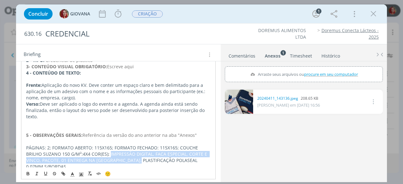
drag, startPoint x: 102, startPoint y: 146, endPoint x: 139, endPoint y: 154, distance: 37.7
click at [139, 154] on span "PÁGINAS: 2; FORMATO ABERTO: 115X165; FORMATO FECHADO: 115X165; COUCHE BRILHO SU…" at bounding box center [117, 157] width 182 height 25
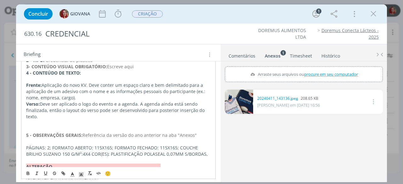
click at [203, 145] on p "PÁGINAS: 2; FORMATO ABERTO: 115X165; FORMATO FECHADO: 115X165; COUCHE BRILHO SU…" at bounding box center [118, 151] width 184 height 13
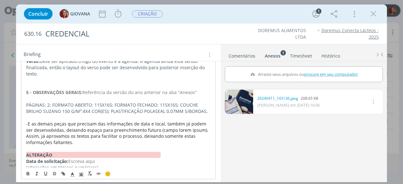
scroll to position [185, 0]
click at [45, 120] on span "E as demais peças que precisam das informações de data e local, também já podem…" at bounding box center [118, 132] width 184 height 25
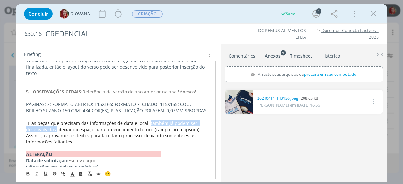
drag, startPoint x: 147, startPoint y: 114, endPoint x: 43, endPoint y: 122, distance: 103.8
click at [43, 122] on span "E as peças que precisam das informações de data e local, também já podem ser de…" at bounding box center [114, 132] width 176 height 25
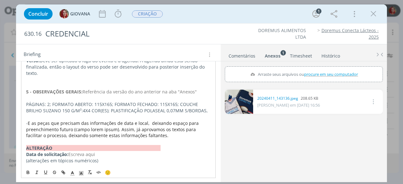
scroll to position [178, 0]
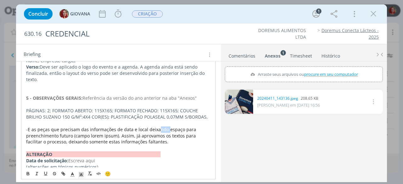
drag, startPoint x: 166, startPoint y: 122, endPoint x: 157, endPoint y: 121, distance: 8.2
click at [157, 127] on span "E as peças que precisam das informações de data e local deixando espaço para pr…" at bounding box center [111, 136] width 171 height 19
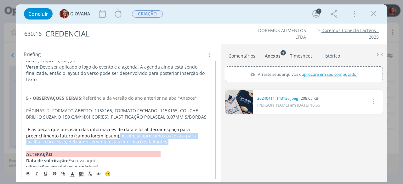
drag, startPoint x: 144, startPoint y: 133, endPoint x: 100, endPoint y: 128, distance: 44.4
click at [100, 128] on p "- E as peças que precisam das informações de data e local deixar espaço para pr…" at bounding box center [118, 136] width 184 height 19
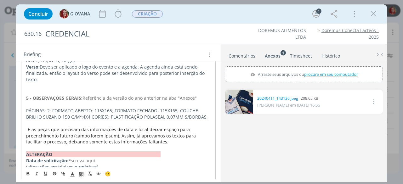
scroll to position [172, 0]
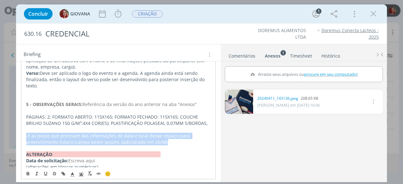
drag, startPoint x: 152, startPoint y: 132, endPoint x: 25, endPoint y: 126, distance: 126.7
click at [25, 126] on div "Serão duas datas em dois locais diferentes. Os locais já foram decididos porém …" at bounding box center [118, 64] width 195 height 218
copy p "- E as peças que precisam das informações de data e local deixar espaço para pr…"
click at [89, 133] on span "E as peças que precisam das informações de data e local deixar espaço para pree…" at bounding box center [108, 139] width 165 height 12
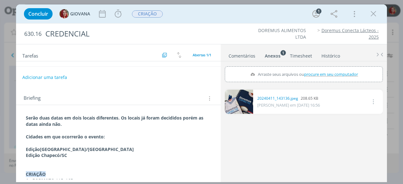
scroll to position [0, 0]
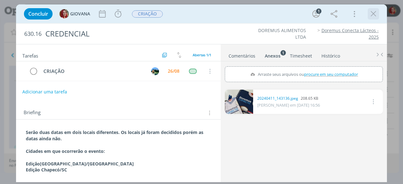
click at [372, 13] on icon "dialog" at bounding box center [373, 13] width 9 height 9
